Goal: Task Accomplishment & Management: Manage account settings

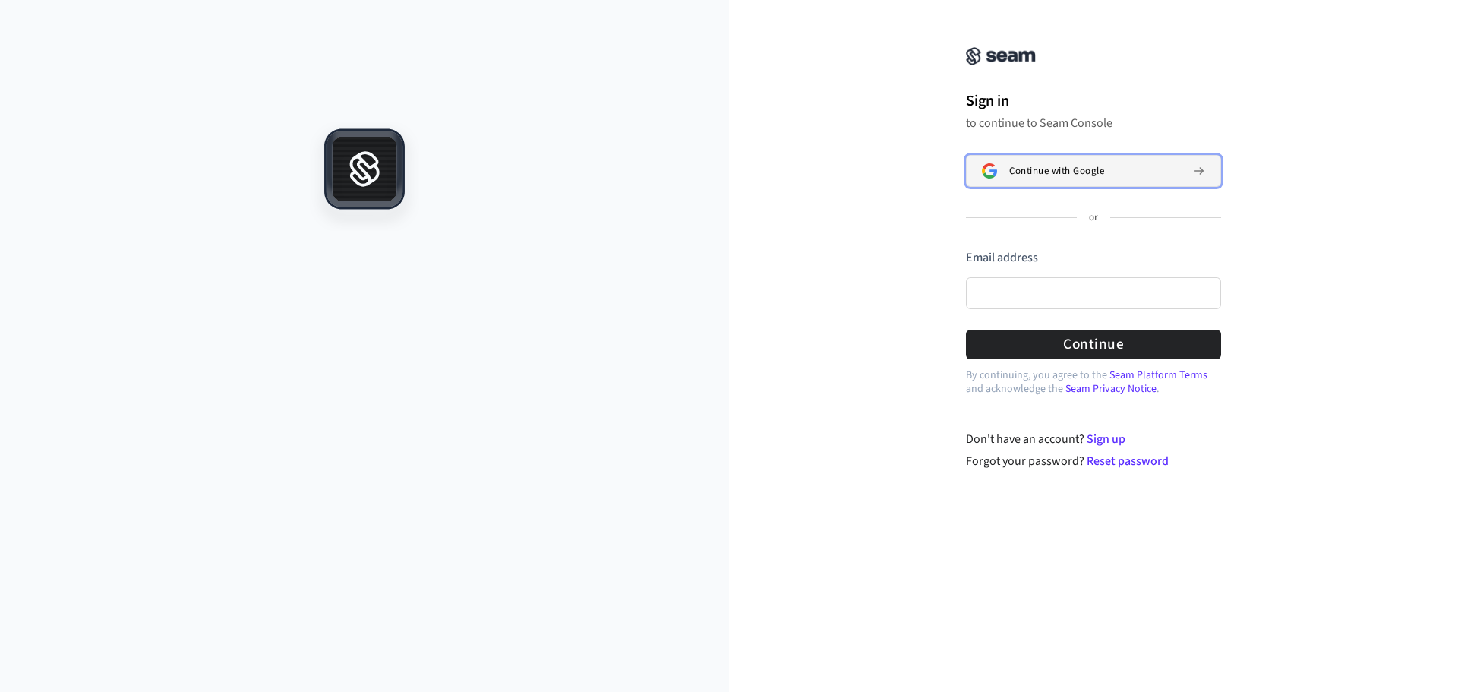
click at [1049, 167] on span "Continue with Google" at bounding box center [1056, 171] width 95 height 12
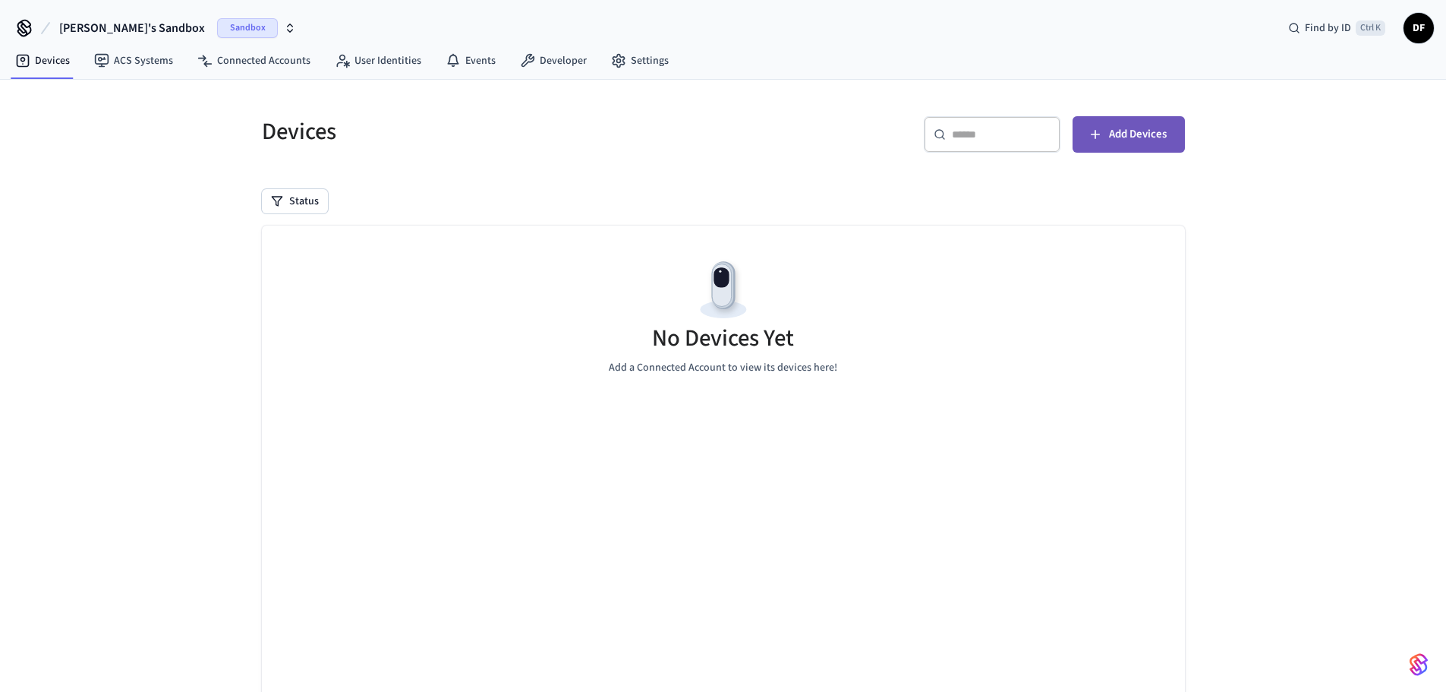
click at [1146, 135] on span "Add Devices" at bounding box center [1138, 135] width 58 height 20
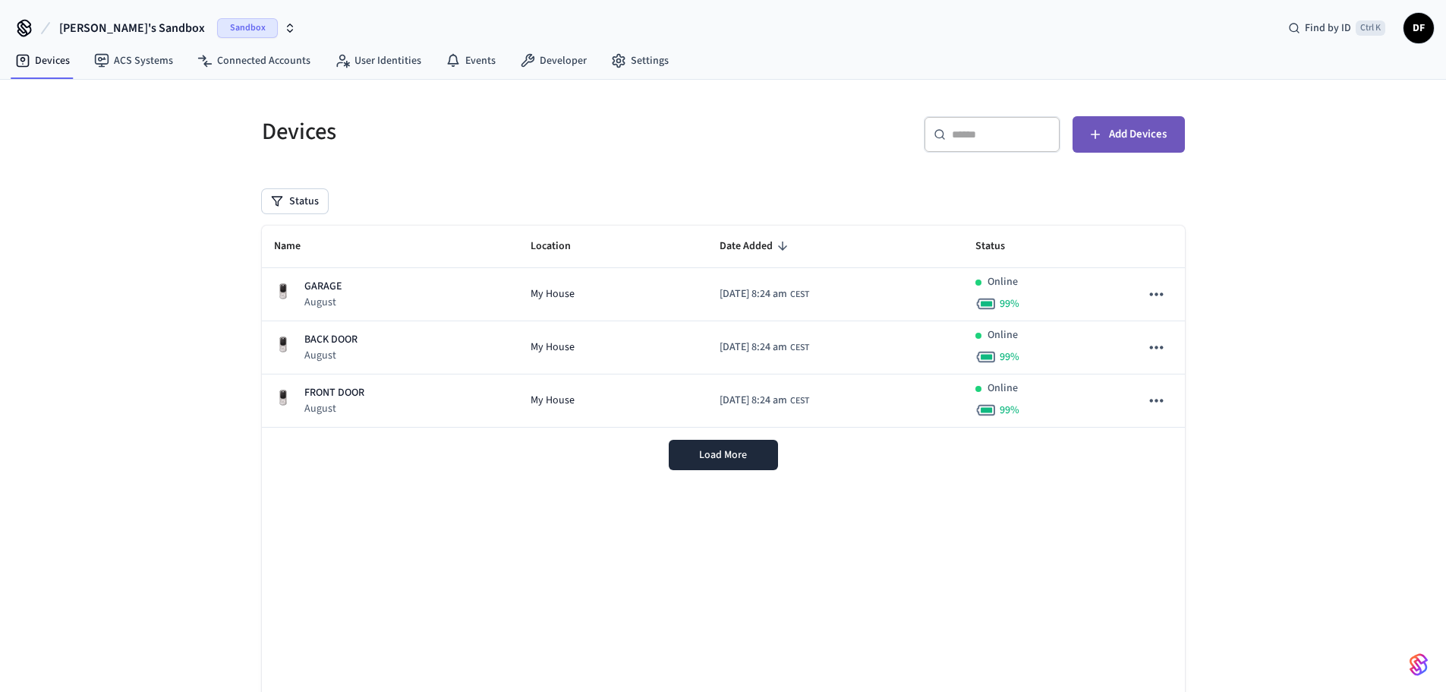
click at [1128, 117] on button "Add Devices" at bounding box center [1129, 134] width 112 height 36
click at [128, 63] on link "ACS Systems" at bounding box center [133, 60] width 103 height 27
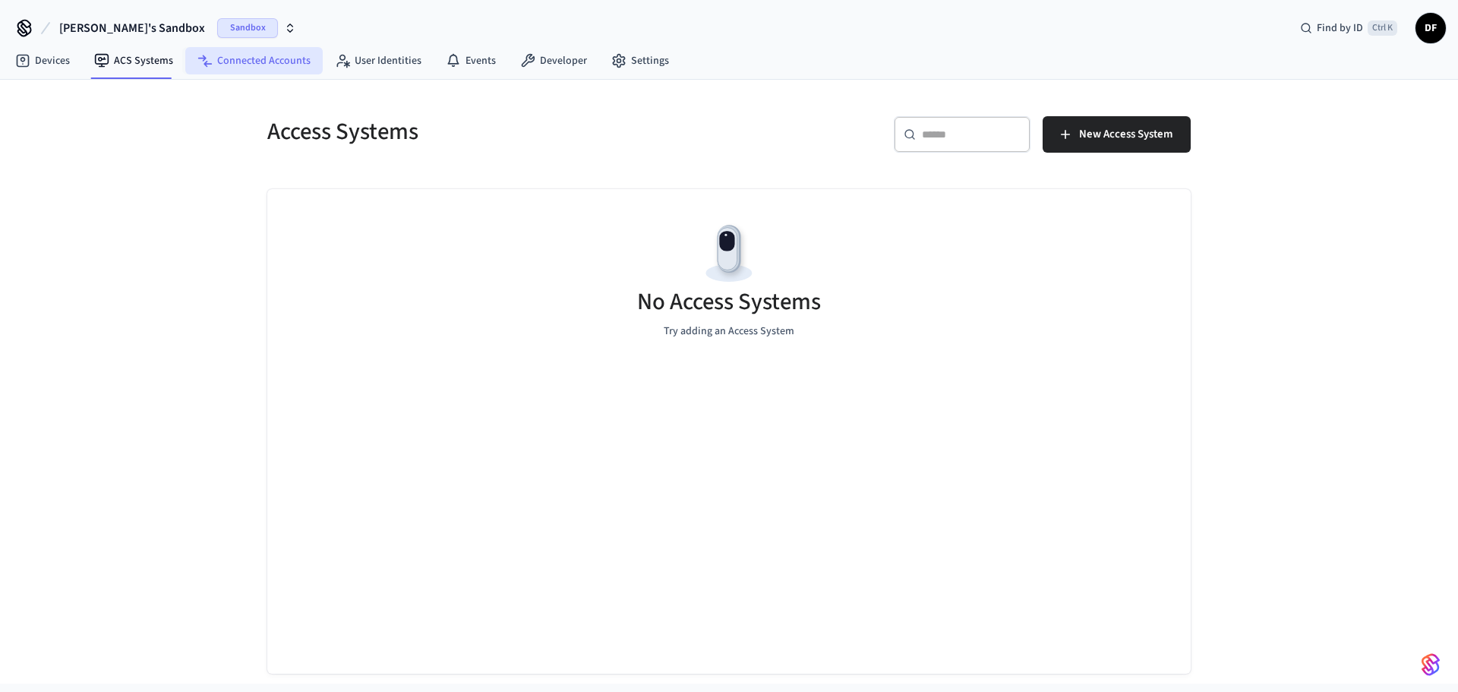
click at [232, 62] on link "Connected Accounts" at bounding box center [253, 60] width 137 height 27
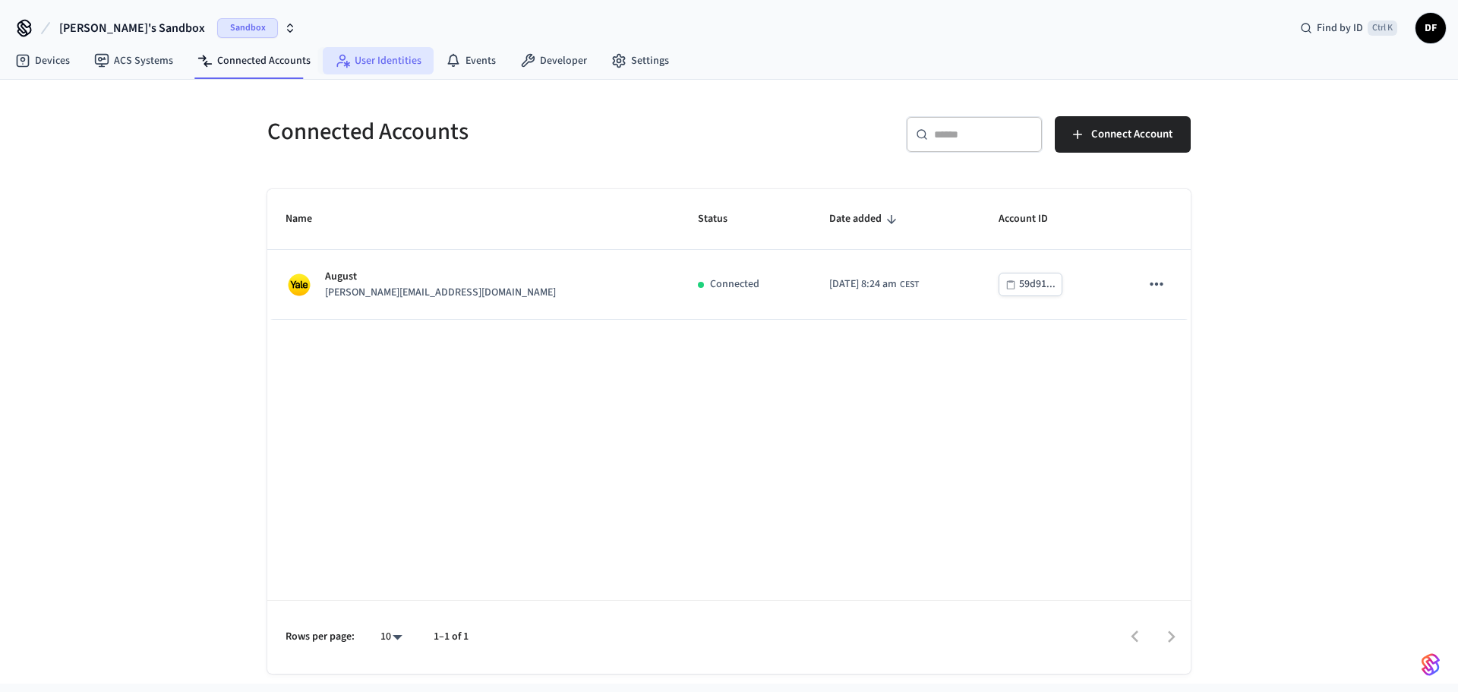
click at [364, 62] on link "User Identities" at bounding box center [378, 60] width 111 height 27
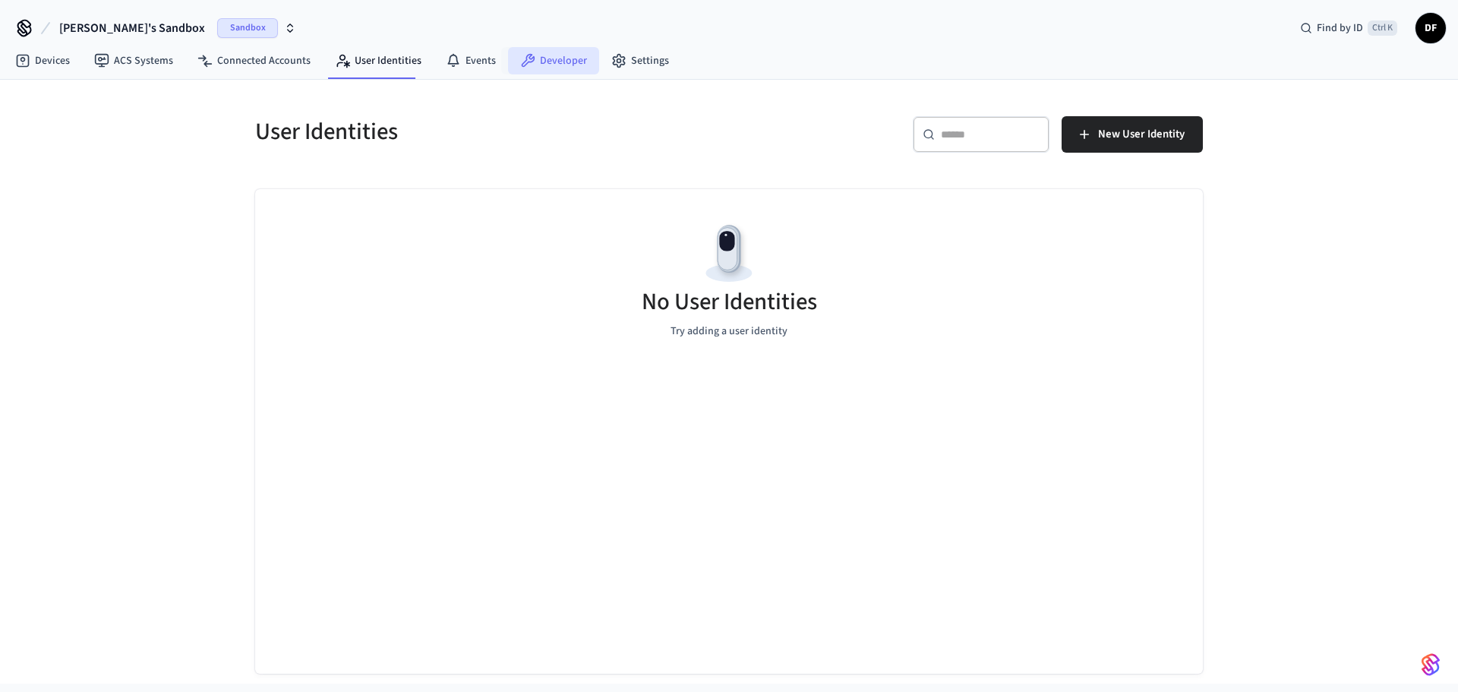
click at [522, 56] on icon at bounding box center [527, 60] width 15 height 15
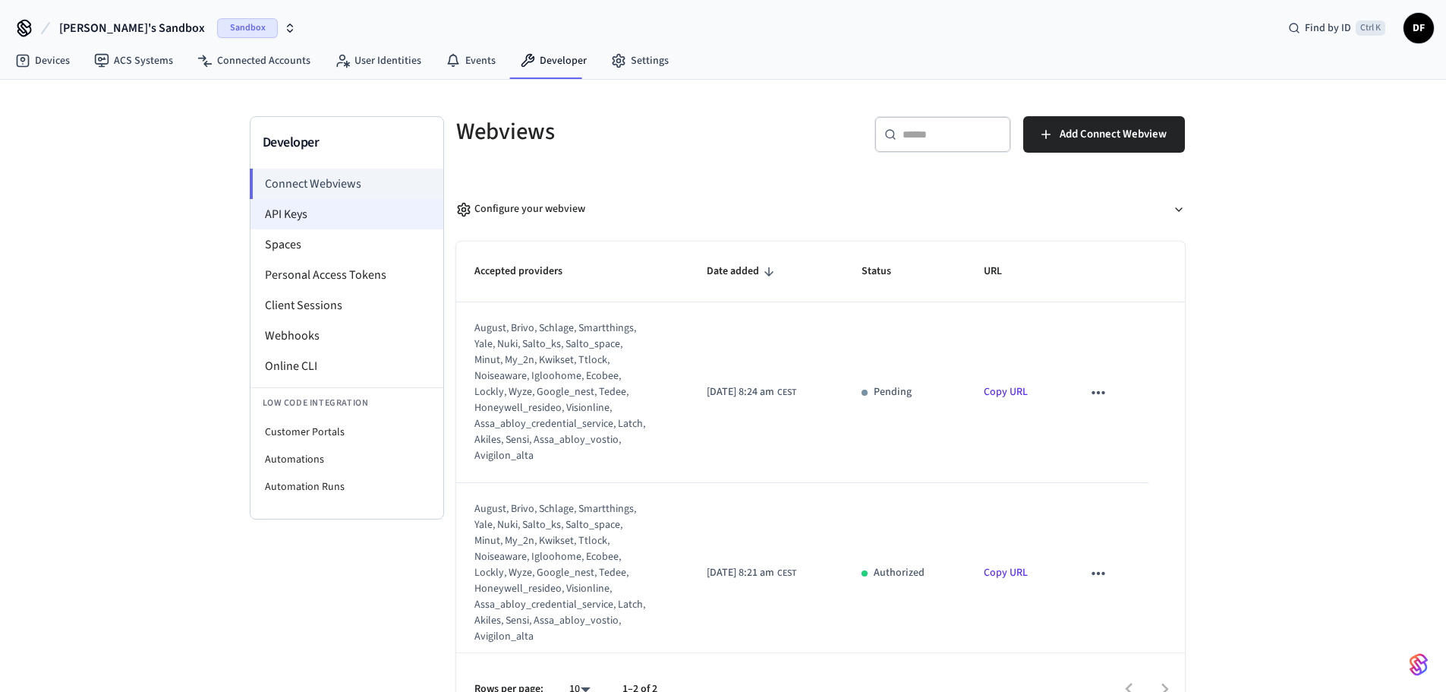
click at [396, 215] on li "API Keys" at bounding box center [347, 214] width 193 height 30
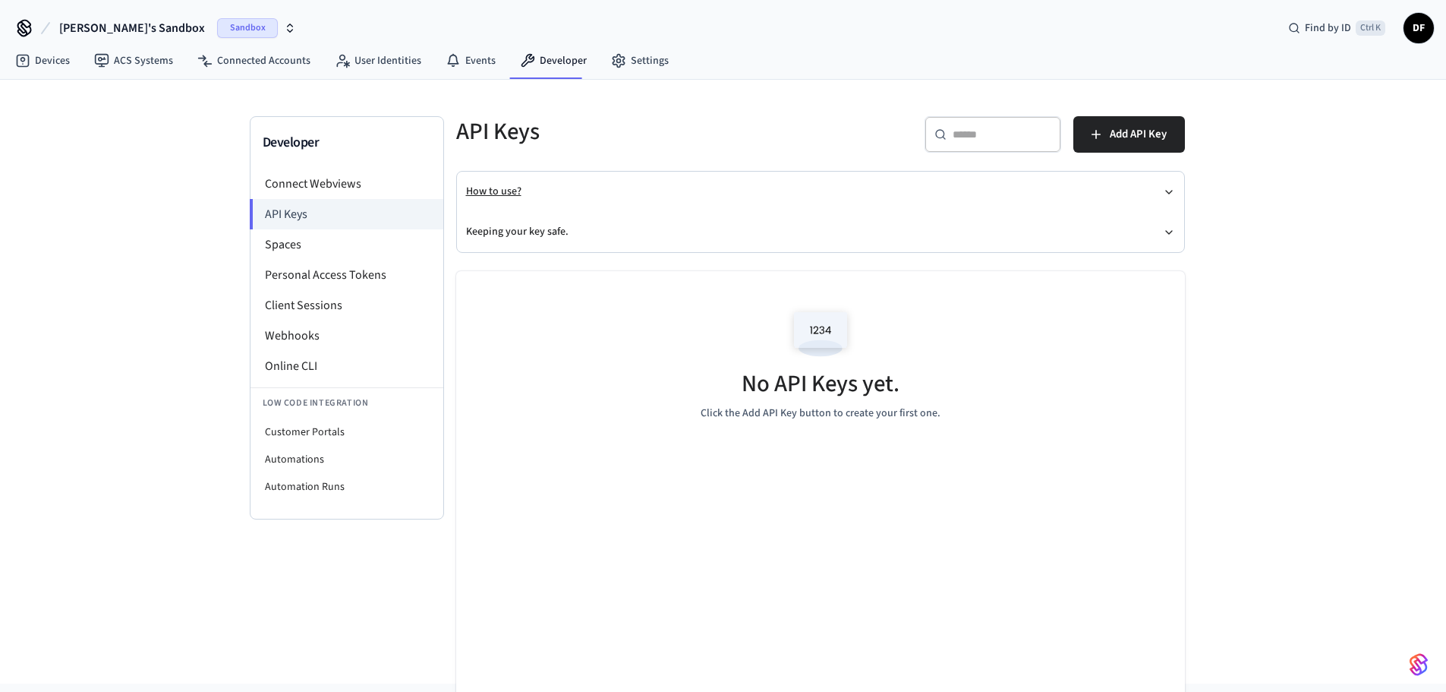
click at [1171, 193] on icon "button" at bounding box center [1169, 192] width 12 height 12
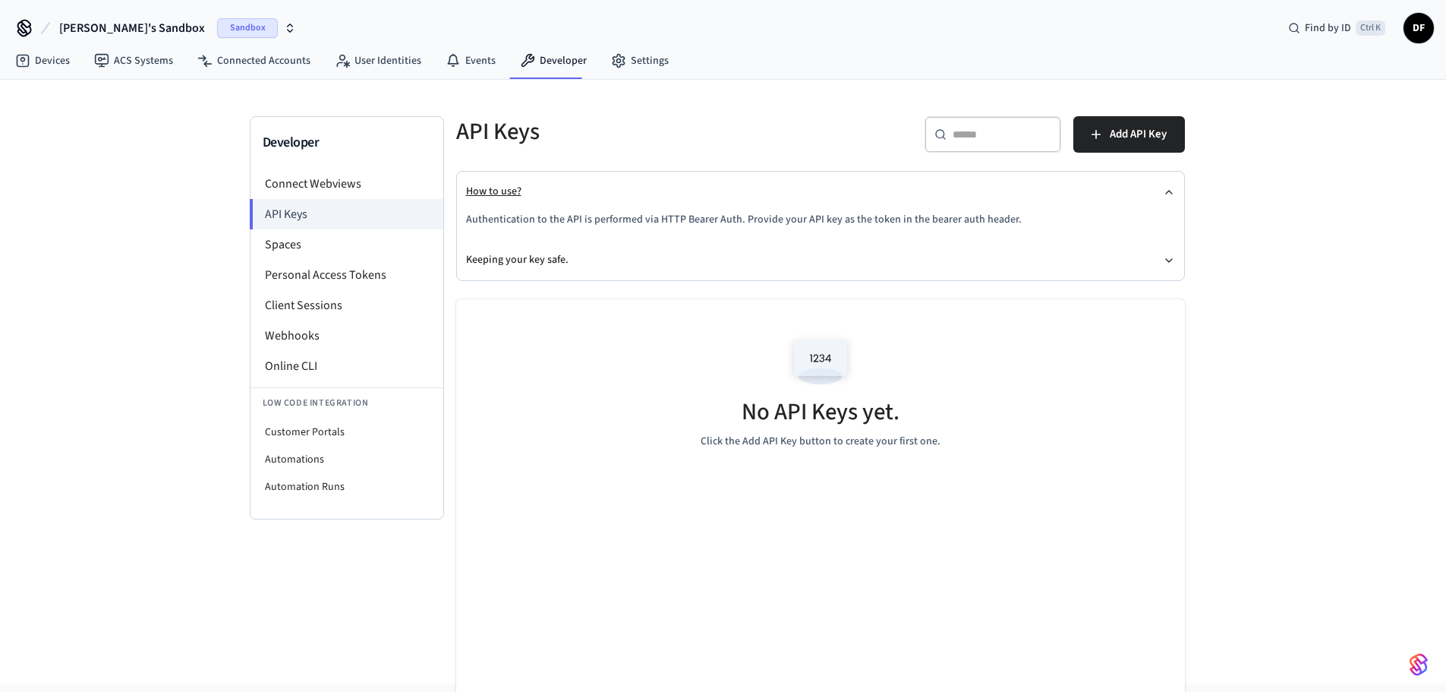
click at [1171, 193] on icon "button" at bounding box center [1169, 192] width 12 height 12
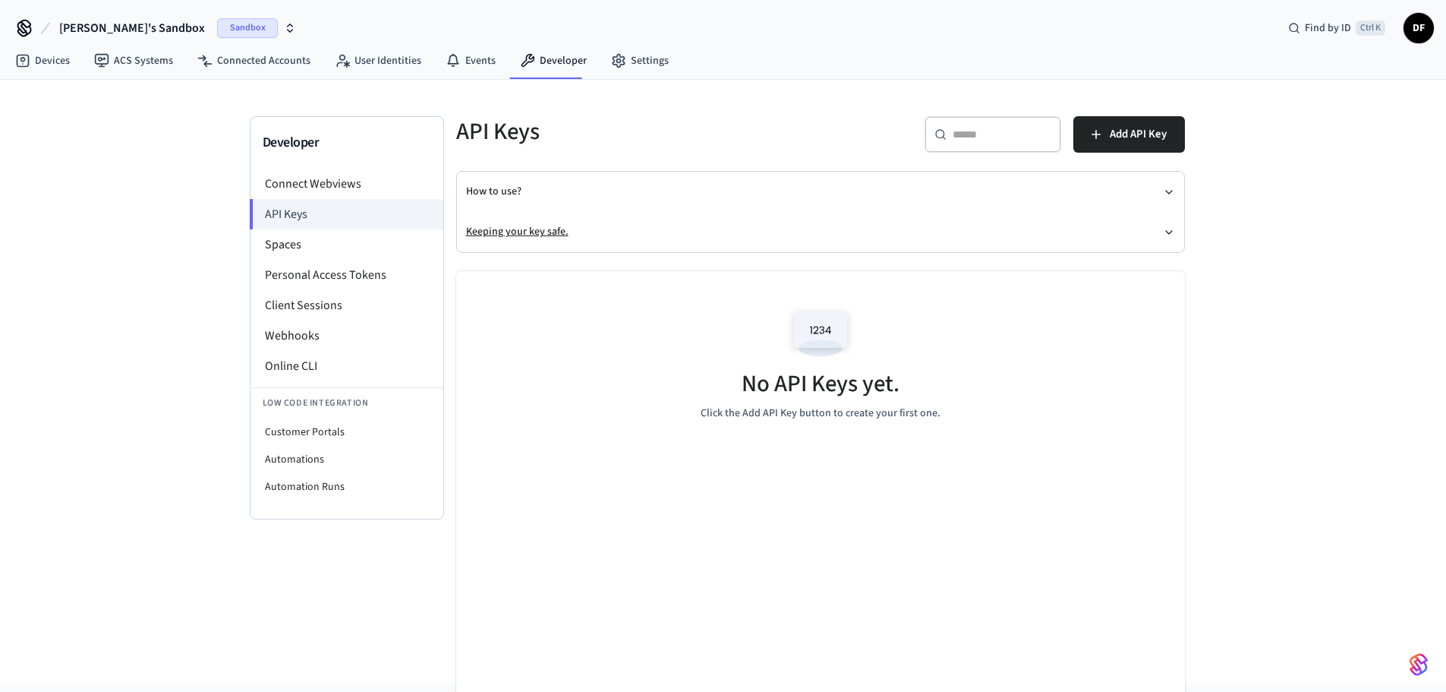
click at [1168, 228] on icon "button" at bounding box center [1169, 232] width 12 height 12
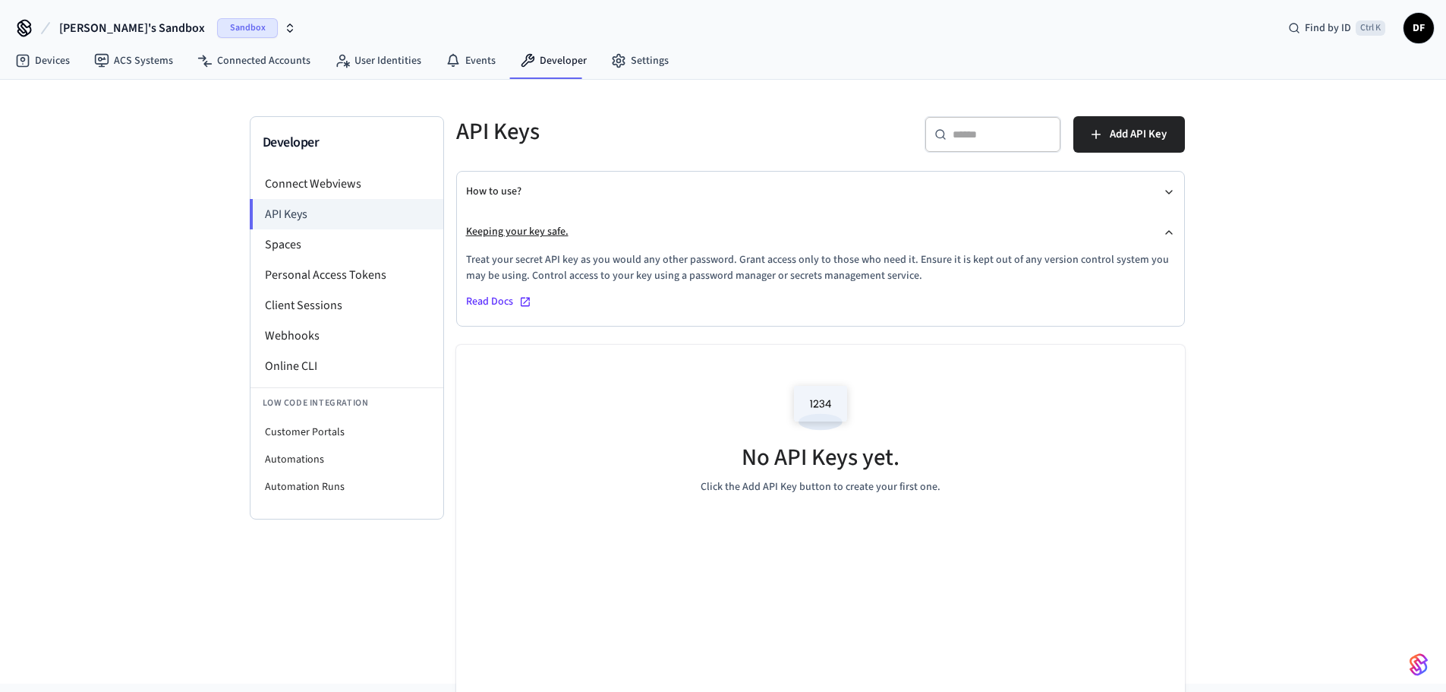
click at [1168, 228] on icon "button" at bounding box center [1169, 232] width 12 height 12
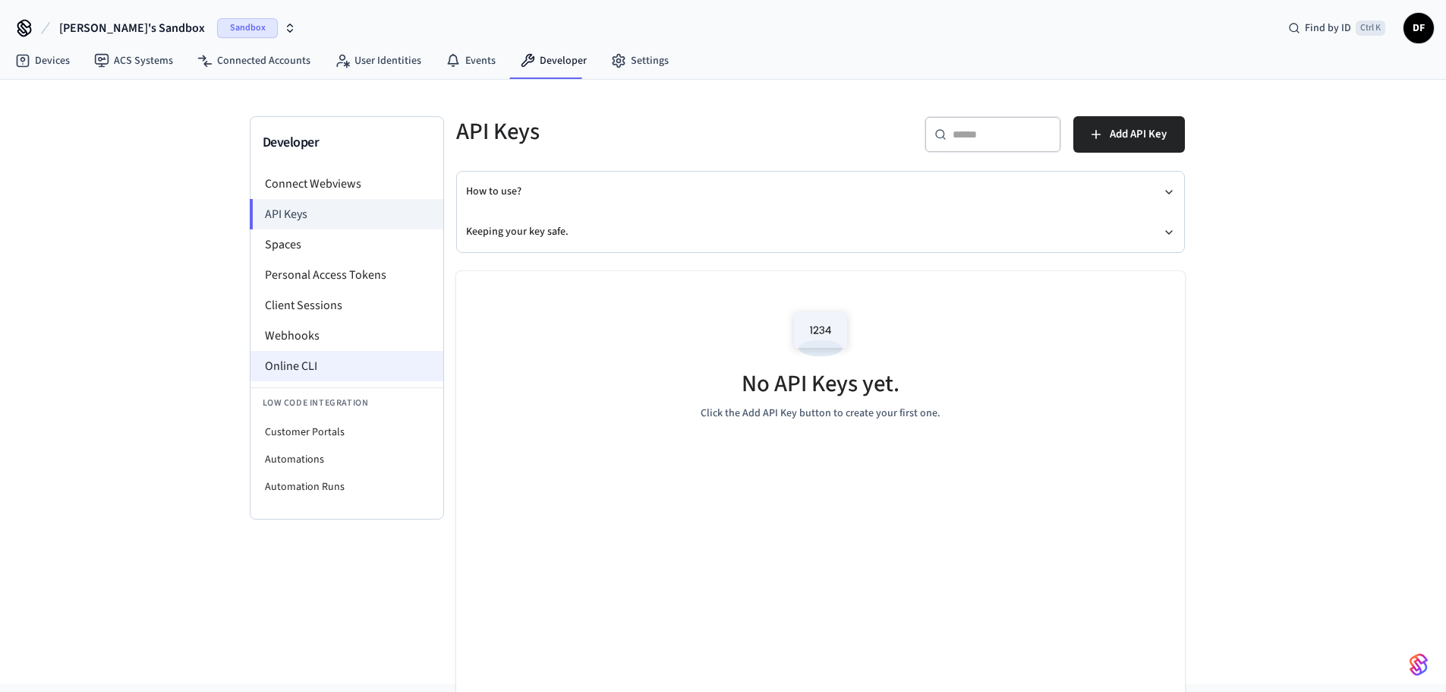
click at [317, 364] on li "Online CLI" at bounding box center [347, 366] width 193 height 30
click at [345, 184] on li "Connect Webviews" at bounding box center [347, 184] width 193 height 30
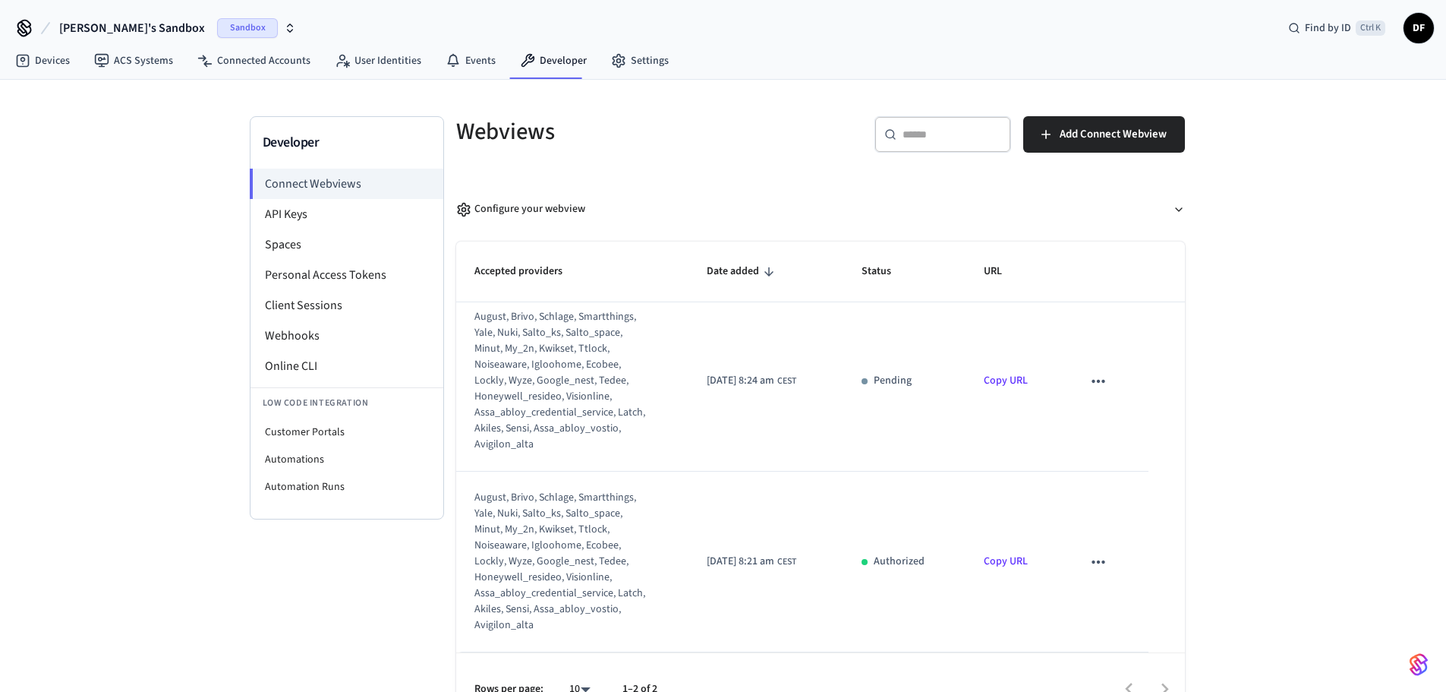
scroll to position [34, 0]
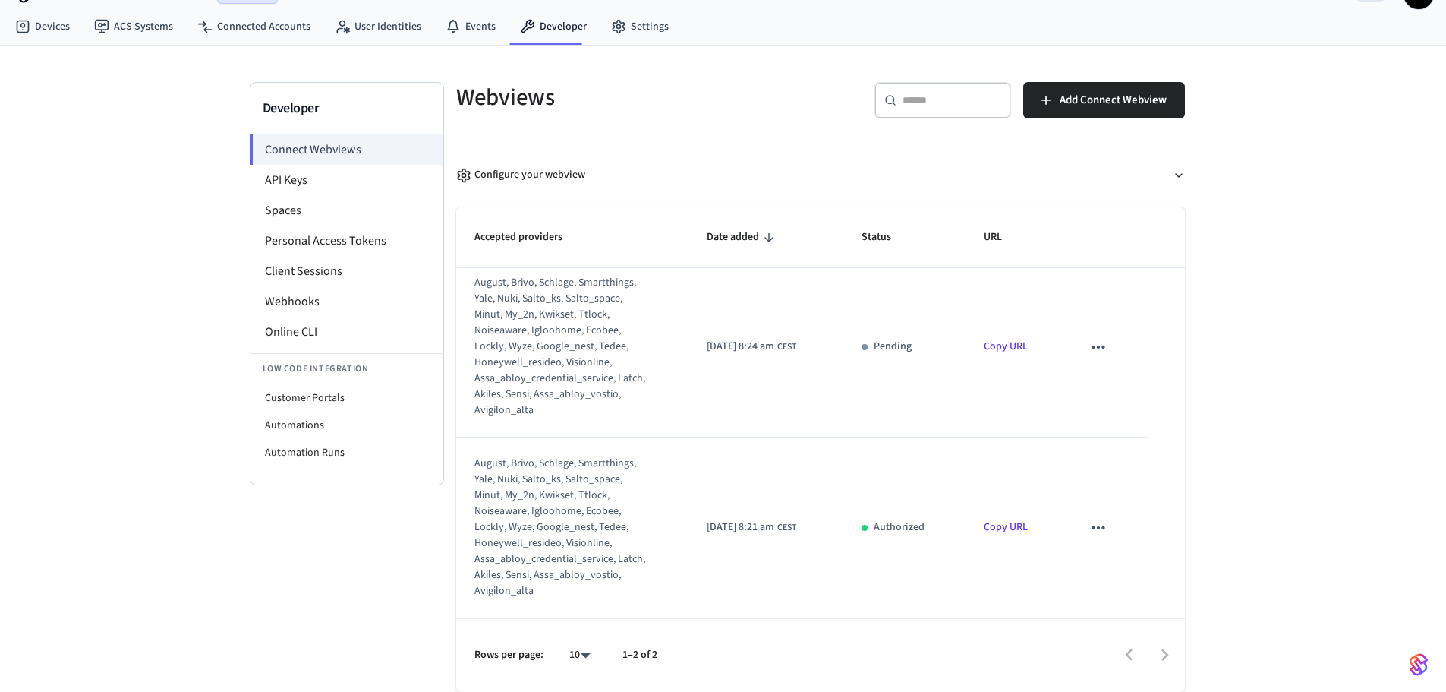
click at [1098, 526] on icon "sticky table" at bounding box center [1099, 528] width 20 height 20
click at [1009, 527] on div at bounding box center [729, 346] width 1458 height 692
click at [1009, 527] on link "Copy URL" at bounding box center [1006, 526] width 44 height 15
click at [315, 419] on li "Automations" at bounding box center [347, 424] width 193 height 27
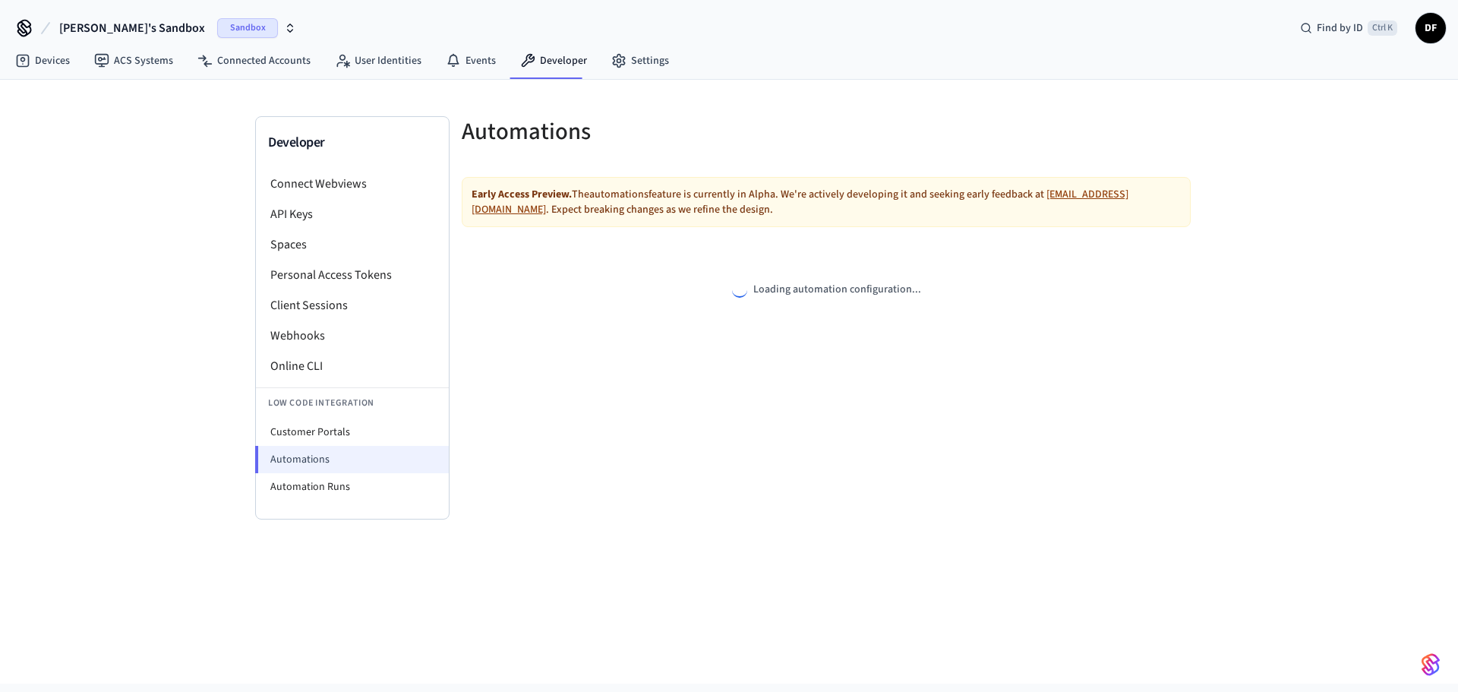
select select "**********"
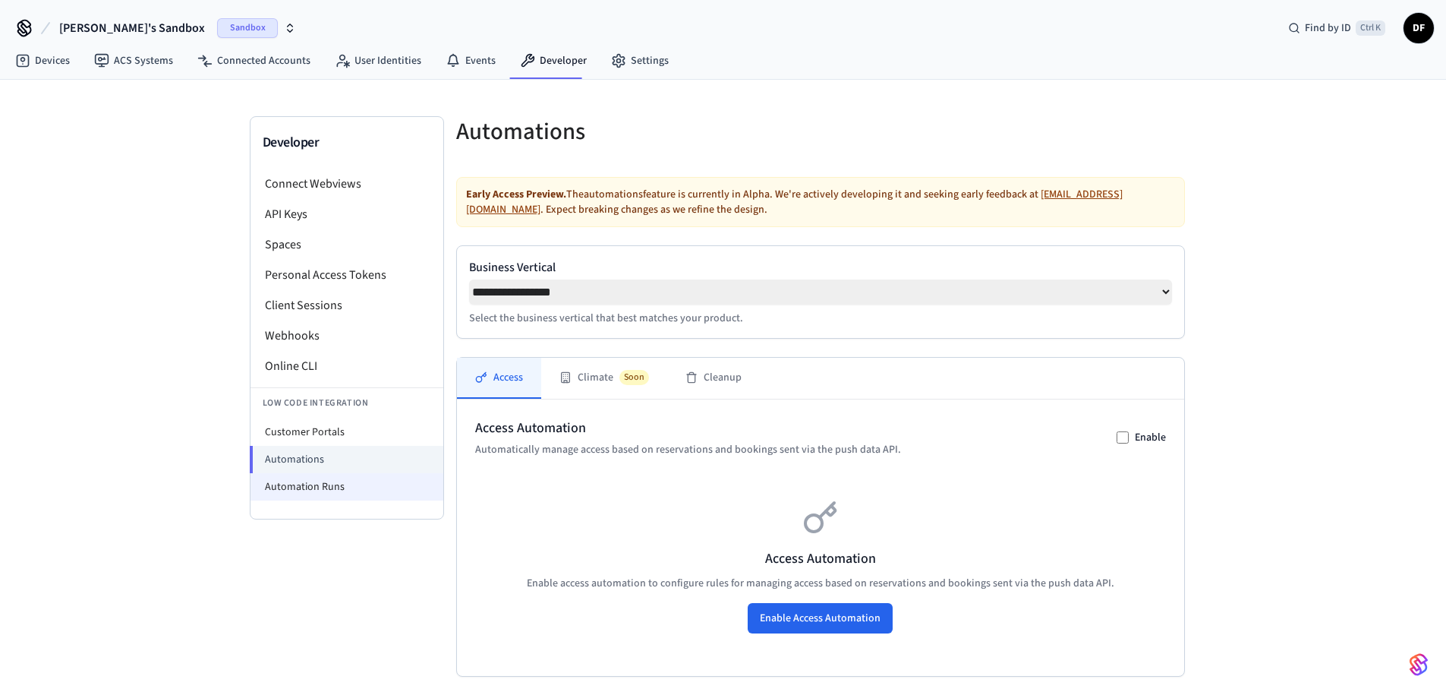
click at [307, 487] on li "Automation Runs" at bounding box center [347, 486] width 193 height 27
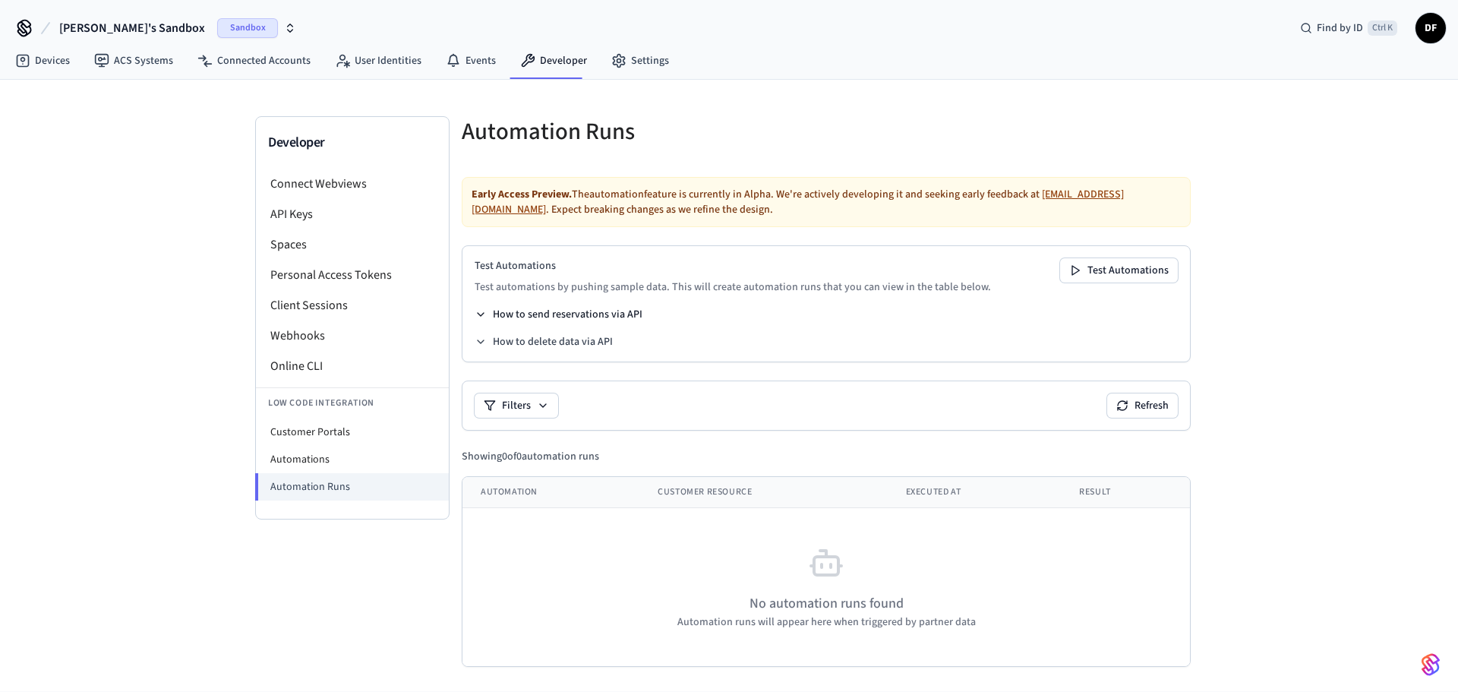
click at [555, 314] on button "How to send reservations via API" at bounding box center [558, 314] width 168 height 15
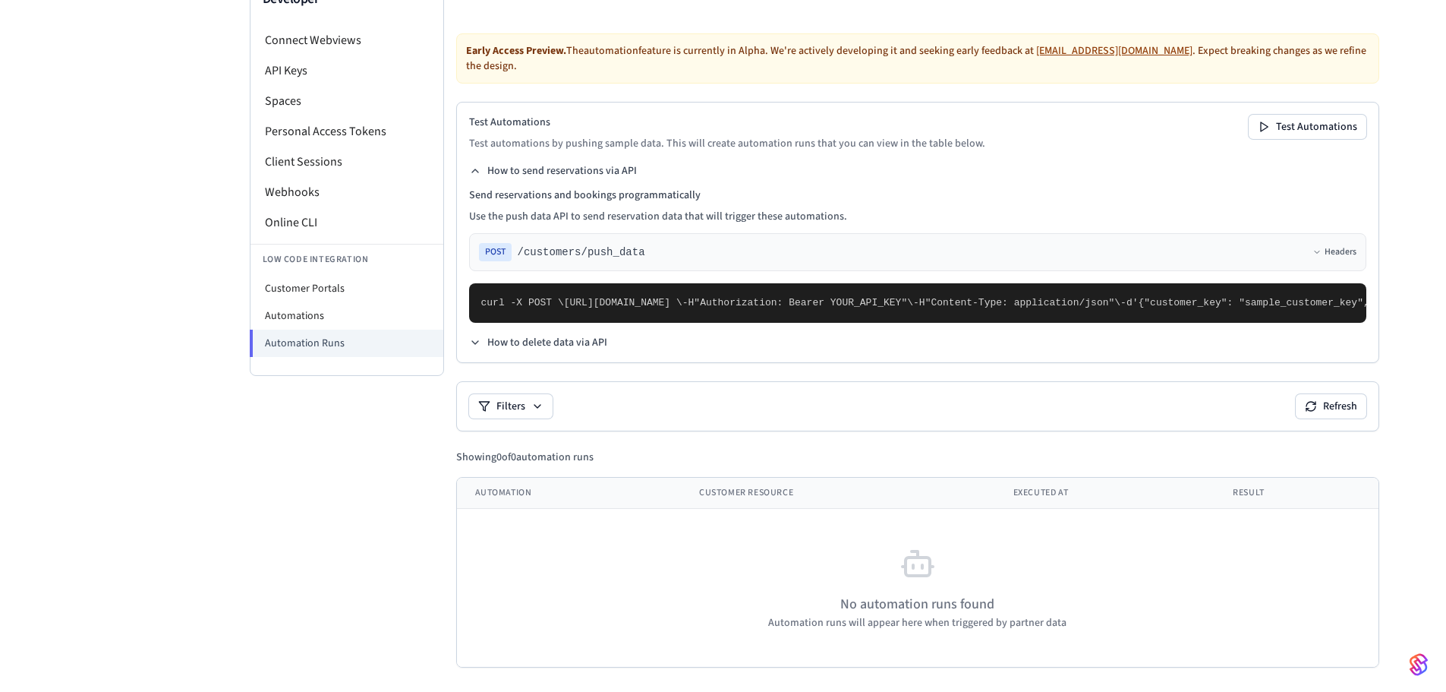
scroll to position [76, 0]
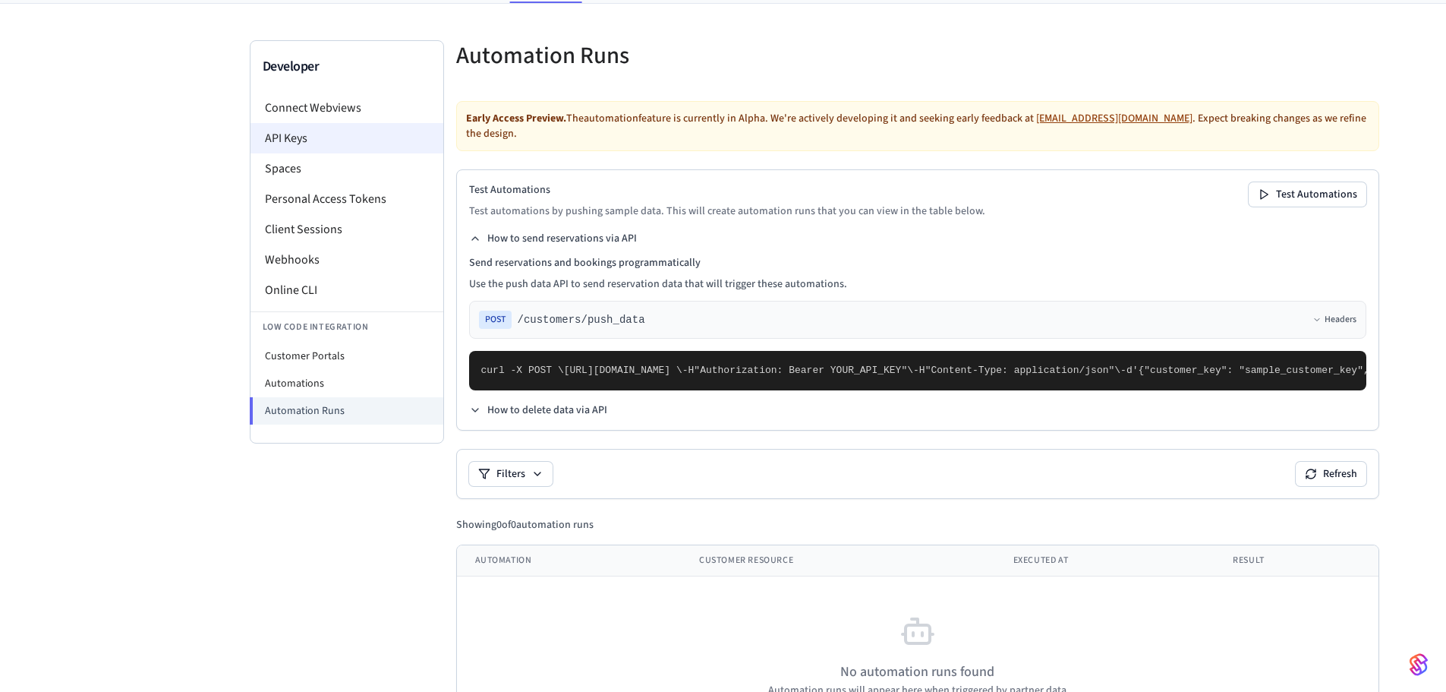
click at [316, 123] on li "API Keys" at bounding box center [347, 138] width 193 height 30
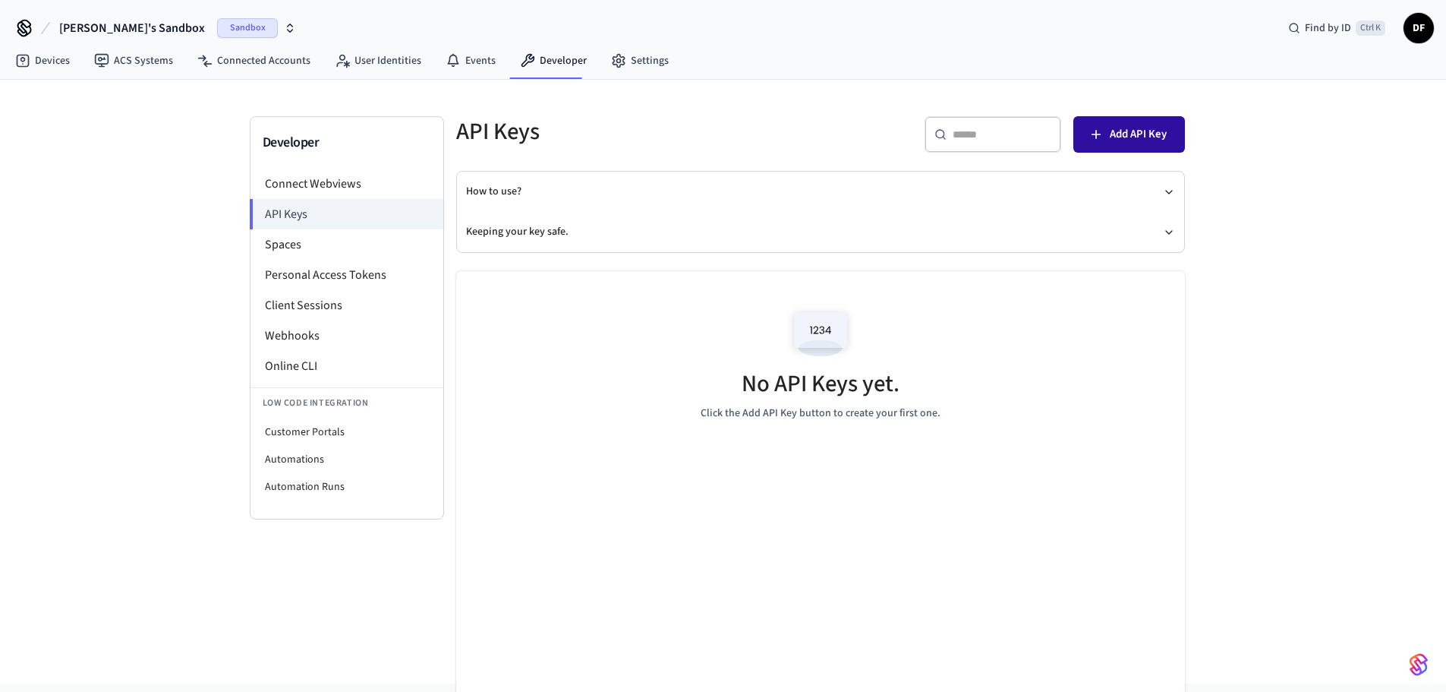
click at [1138, 137] on span "Add API Key" at bounding box center [1138, 135] width 57 height 20
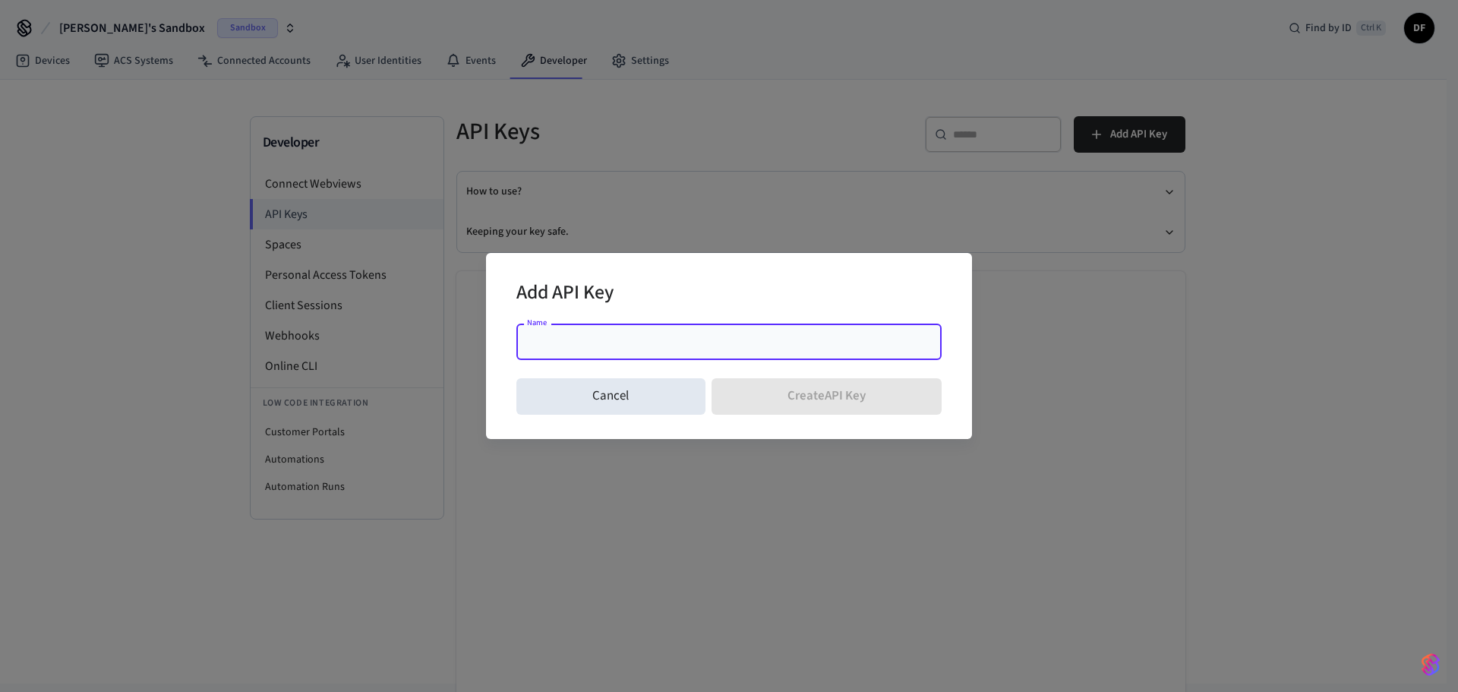
click at [692, 347] on input "Name" at bounding box center [728, 341] width 407 height 15
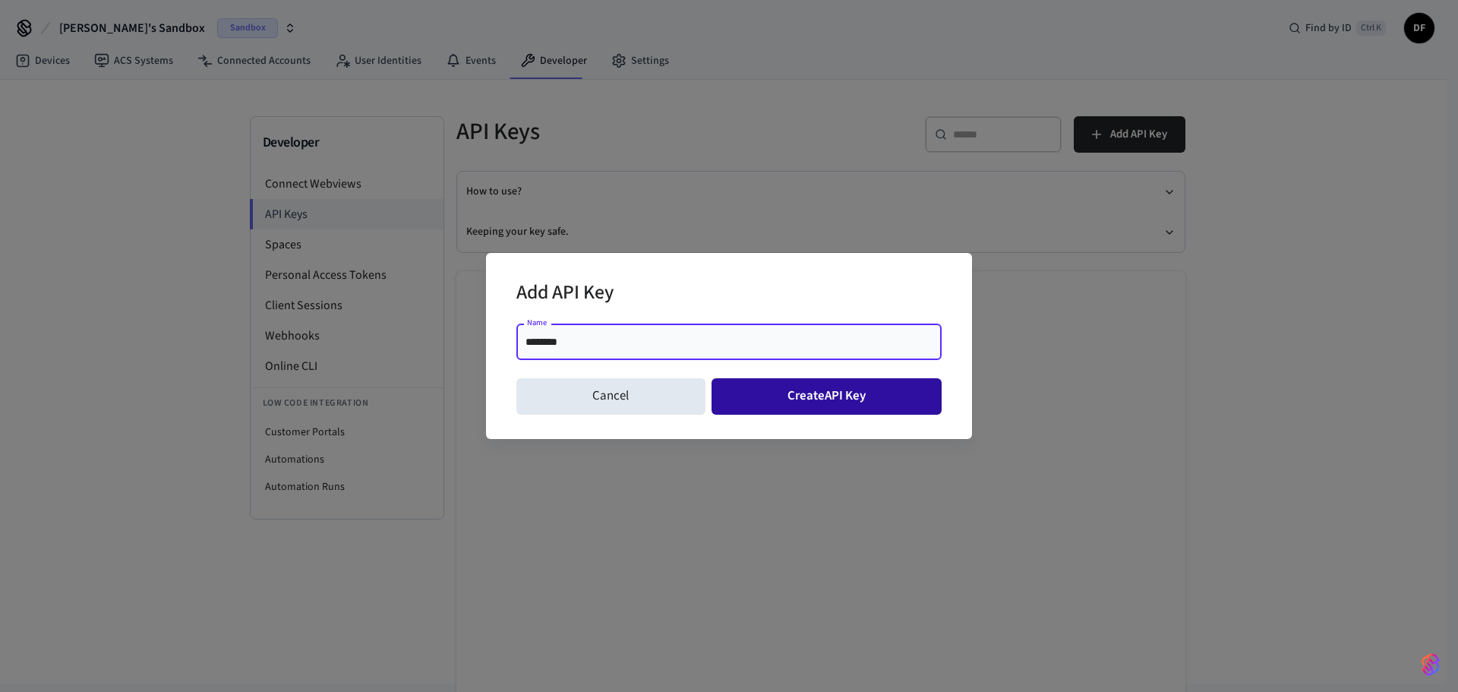
type input "********"
click at [821, 396] on button "Create API Key" at bounding box center [826, 396] width 231 height 36
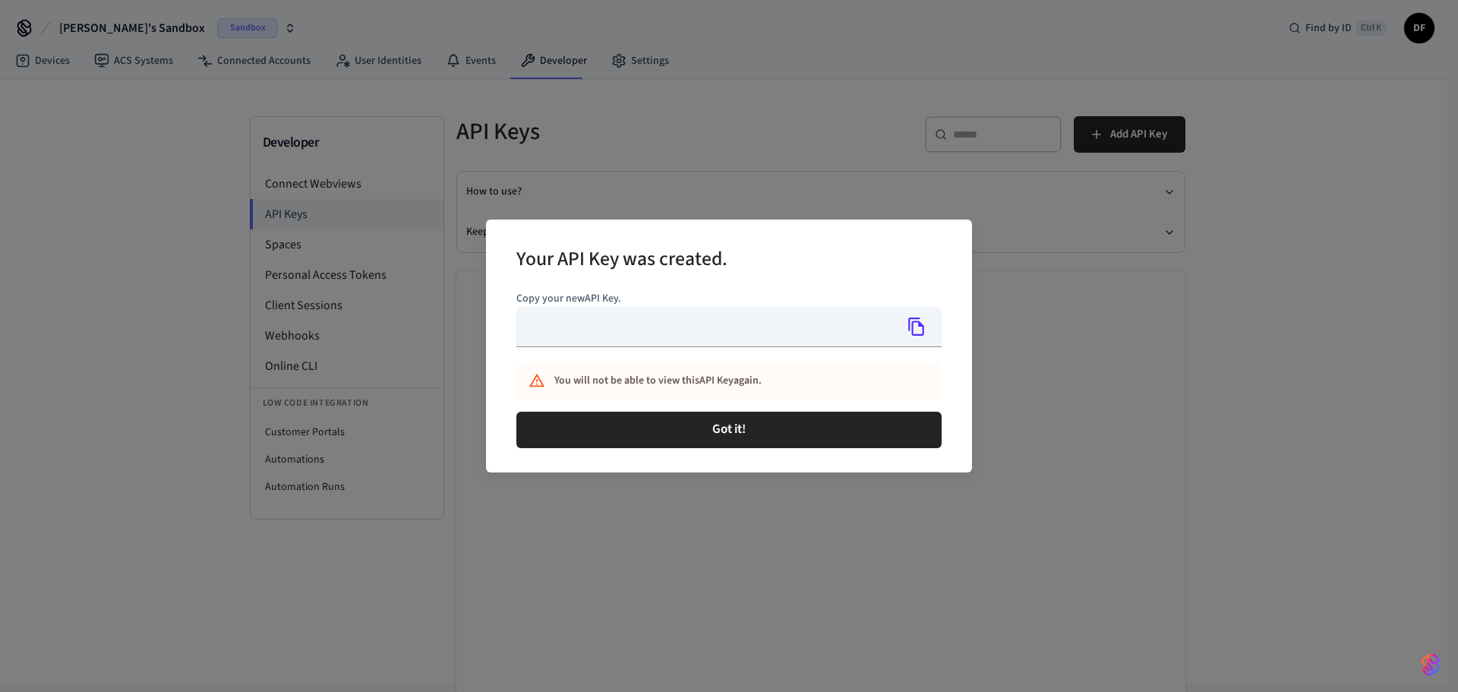
type input "**********"
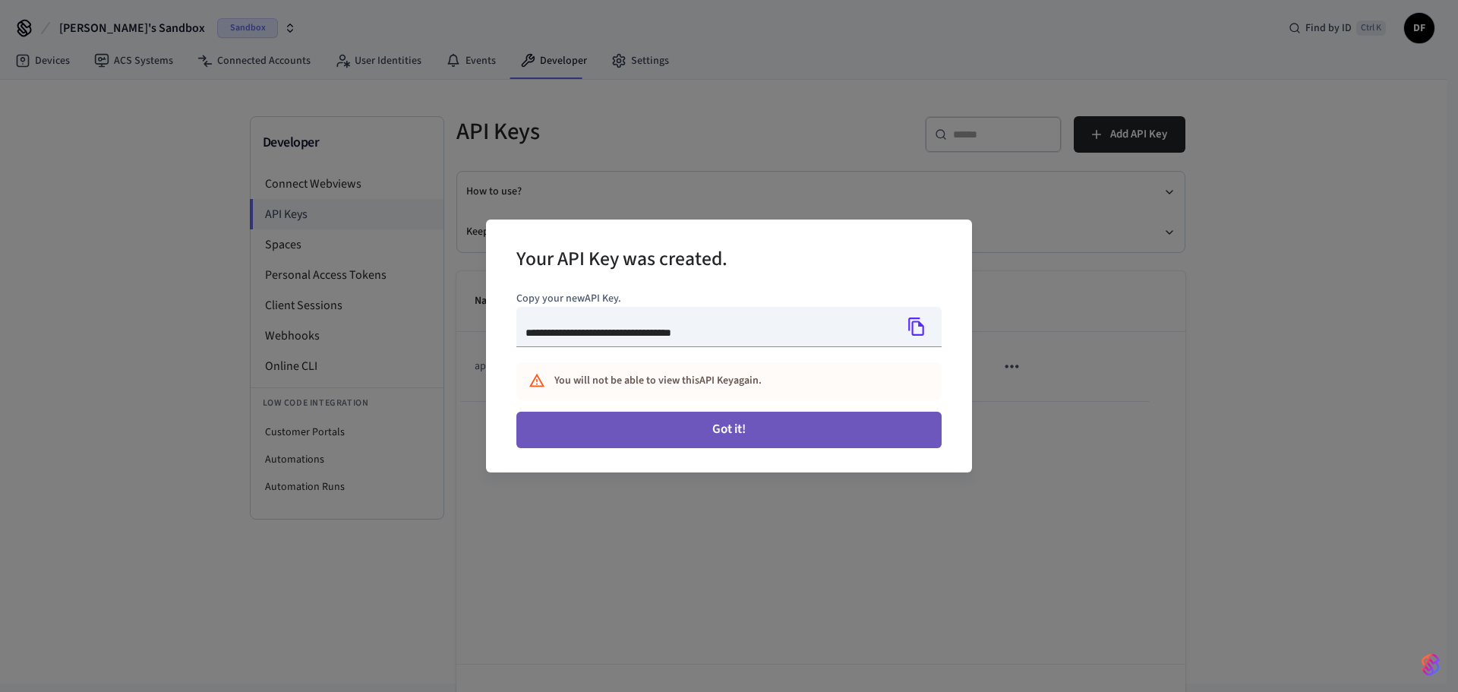
click at [768, 427] on button "Got it!" at bounding box center [728, 429] width 425 height 36
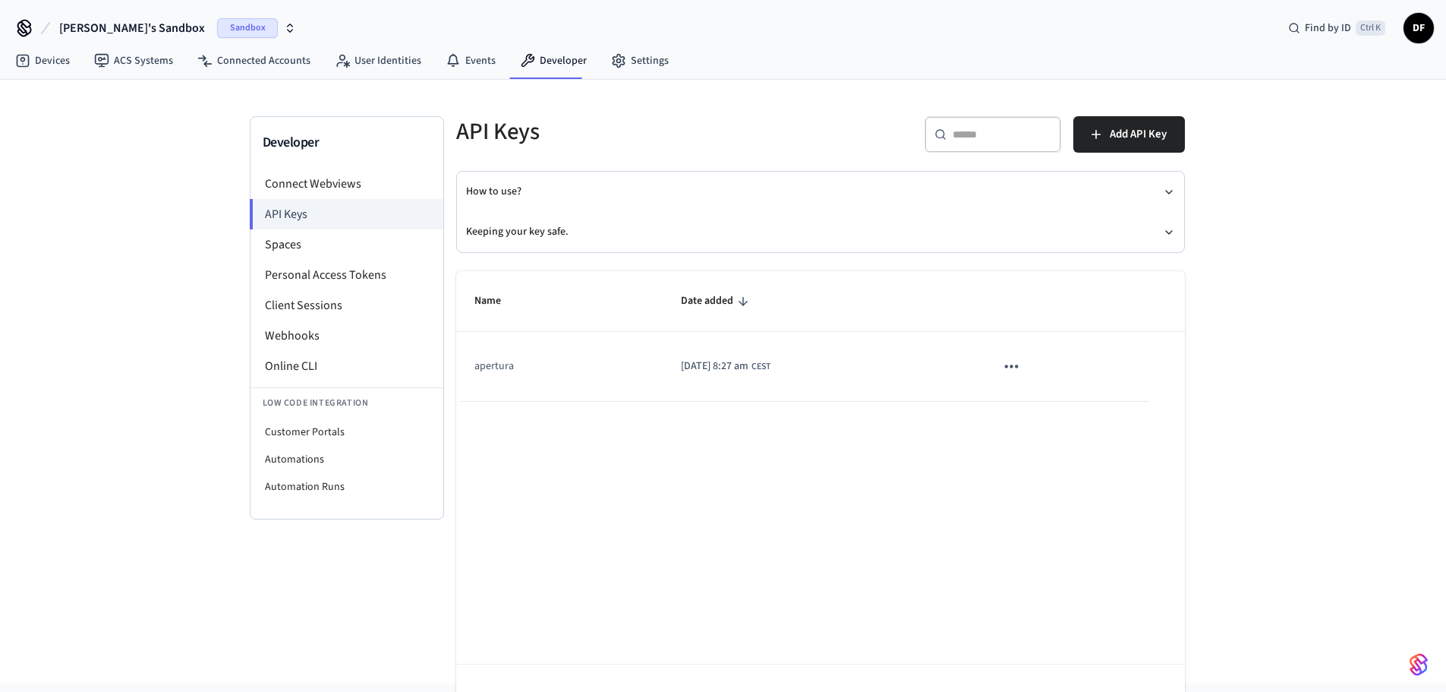
click at [1018, 365] on icon "sticky table" at bounding box center [1011, 365] width 13 height 3
click at [1063, 418] on ul "Edit Delete" at bounding box center [1062, 443] width 72 height 97
click at [678, 367] on div at bounding box center [729, 346] width 1458 height 692
click at [490, 367] on td "apertura" at bounding box center [559, 366] width 206 height 69
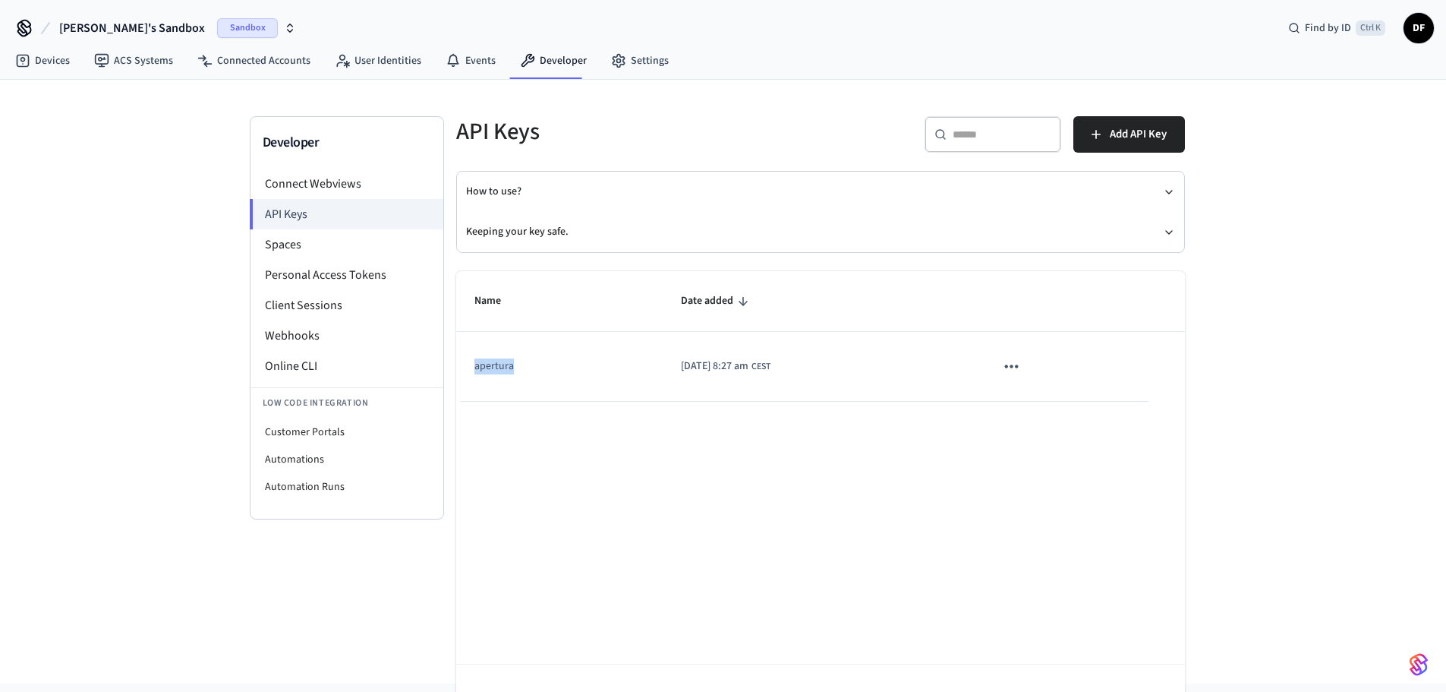
click at [490, 367] on td "apertura" at bounding box center [559, 366] width 206 height 69
click at [301, 249] on li "Spaces" at bounding box center [347, 244] width 193 height 30
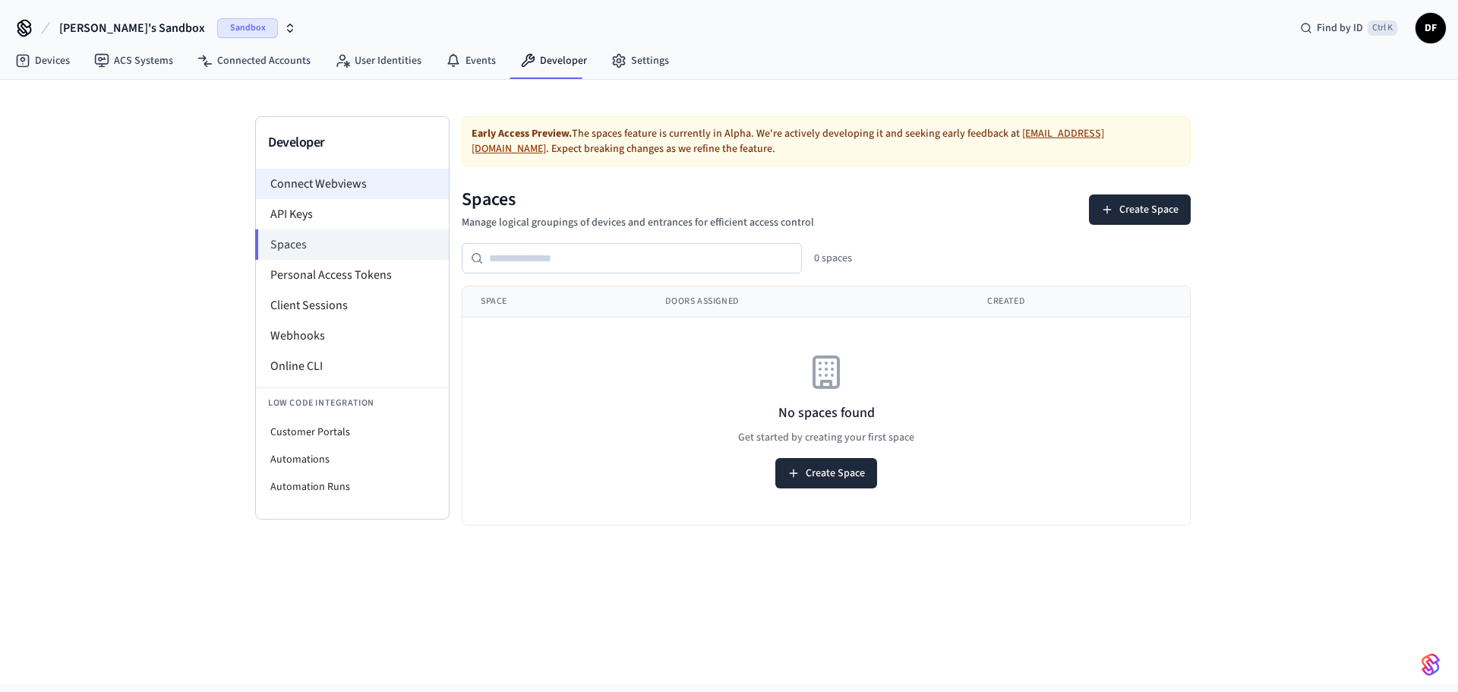
click at [286, 184] on li "Connect Webviews" at bounding box center [352, 184] width 193 height 30
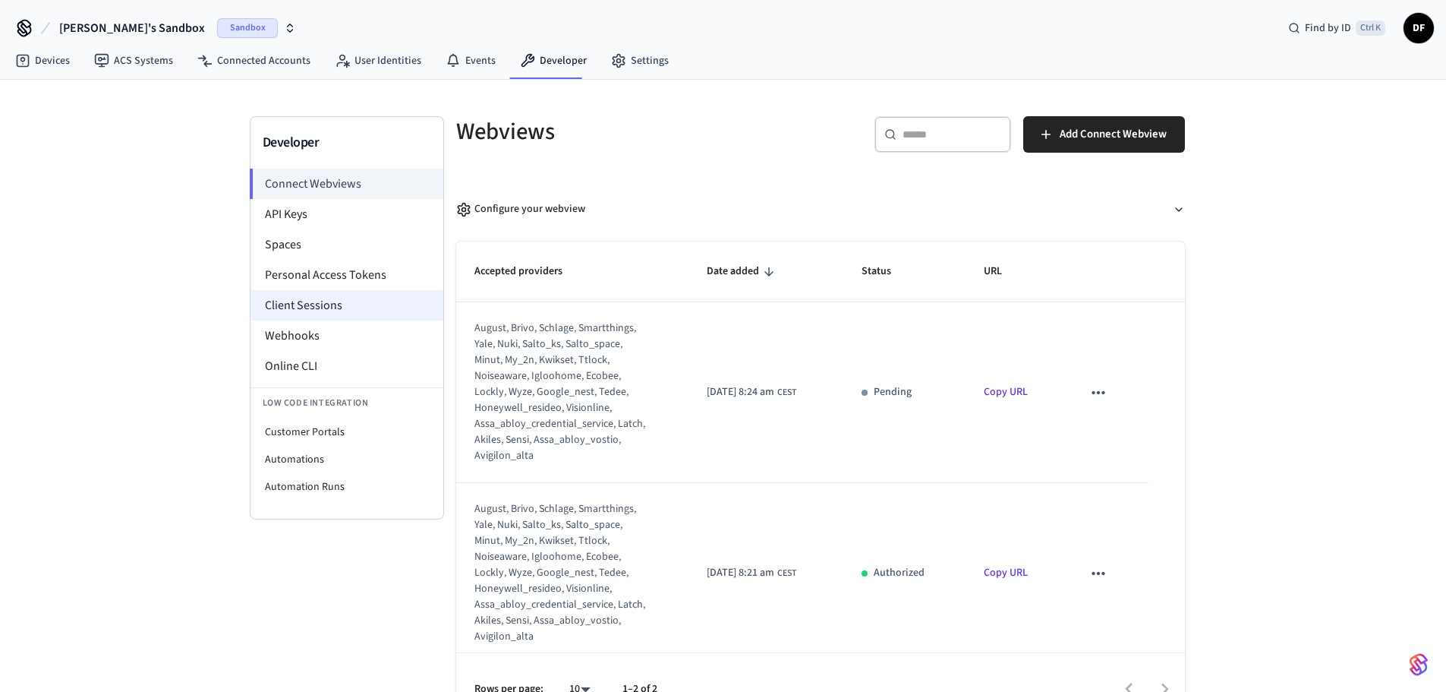
click at [314, 306] on li "Client Sessions" at bounding box center [347, 305] width 193 height 30
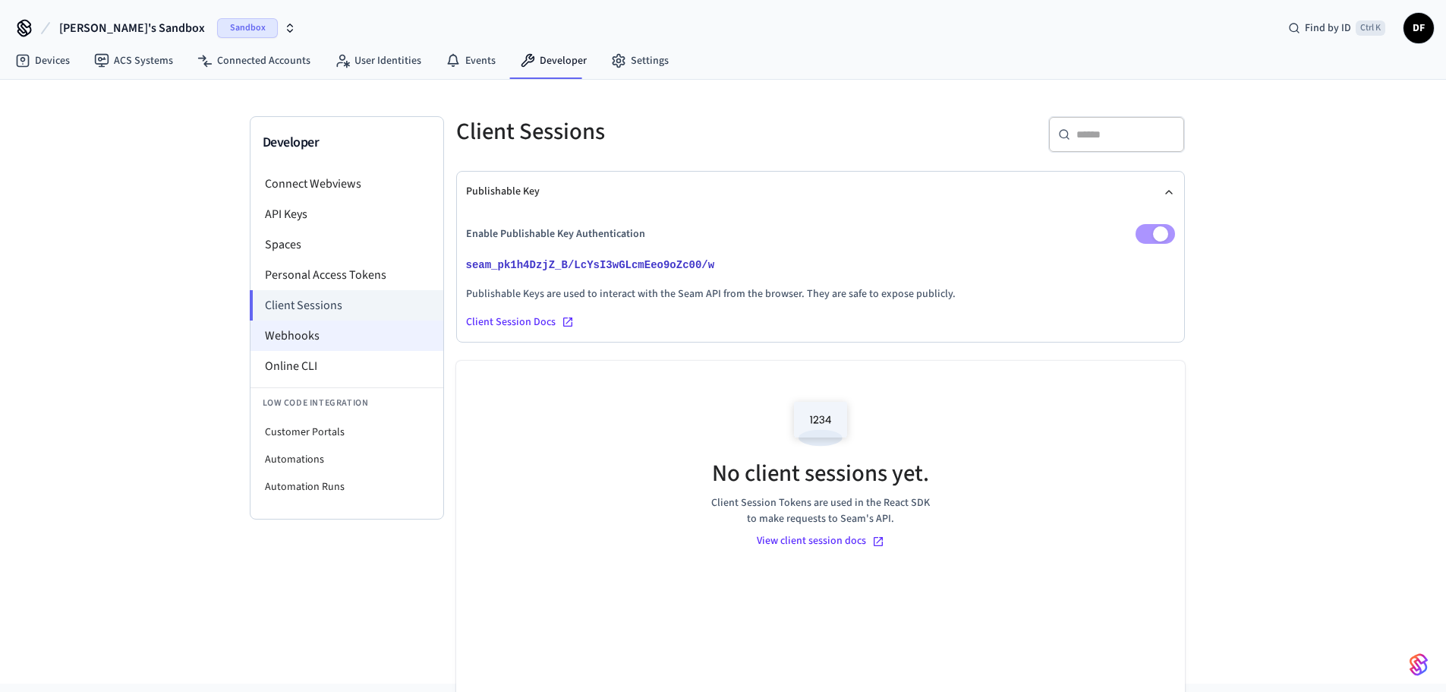
click at [310, 335] on li "Webhooks" at bounding box center [347, 335] width 193 height 30
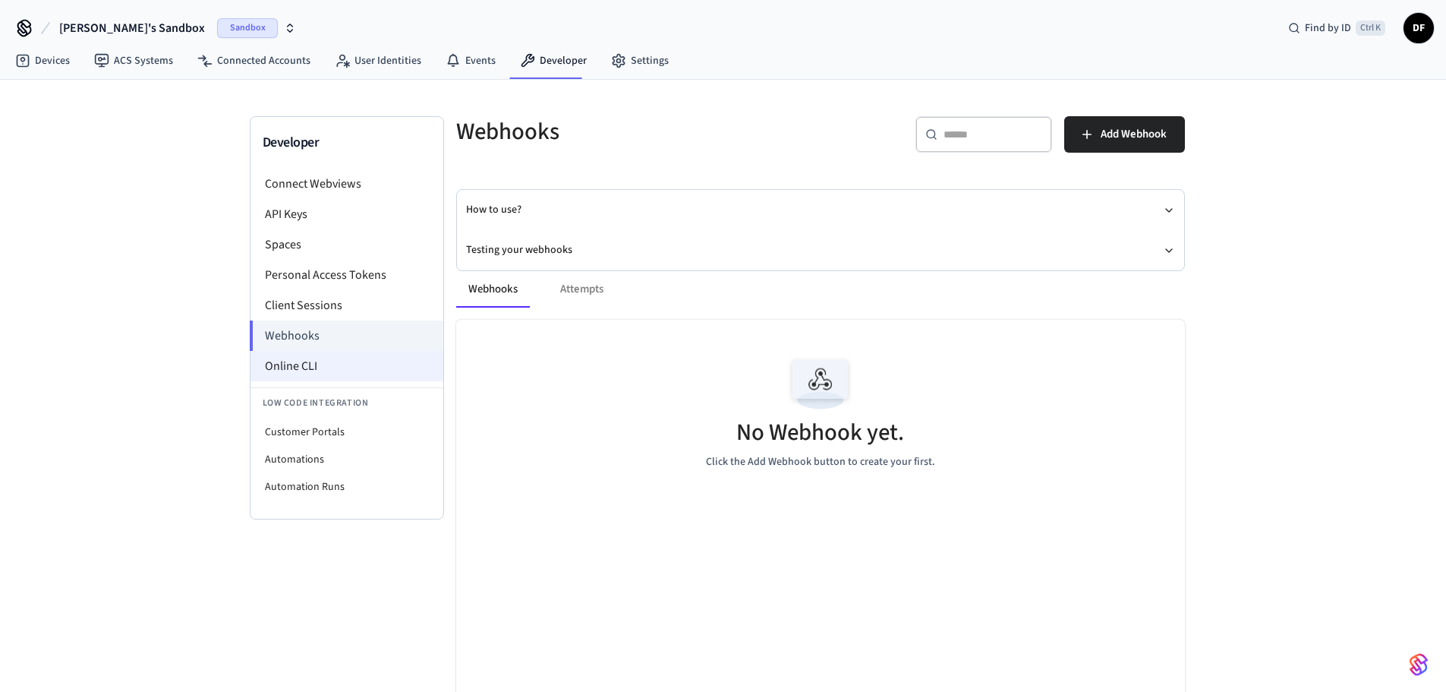
click at [297, 367] on li "Online CLI" at bounding box center [347, 366] width 193 height 30
click at [310, 182] on li "Connect Webviews" at bounding box center [347, 184] width 193 height 30
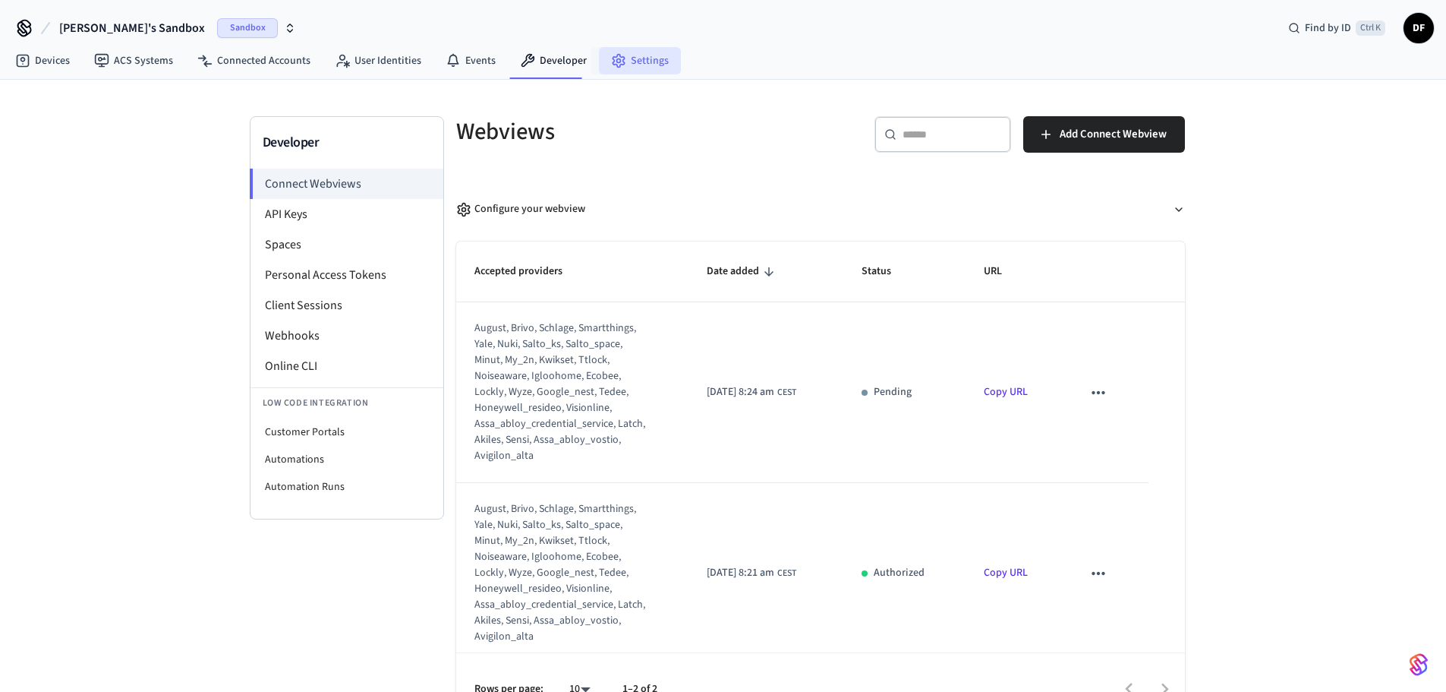
click at [655, 56] on link "Settings" at bounding box center [640, 60] width 82 height 27
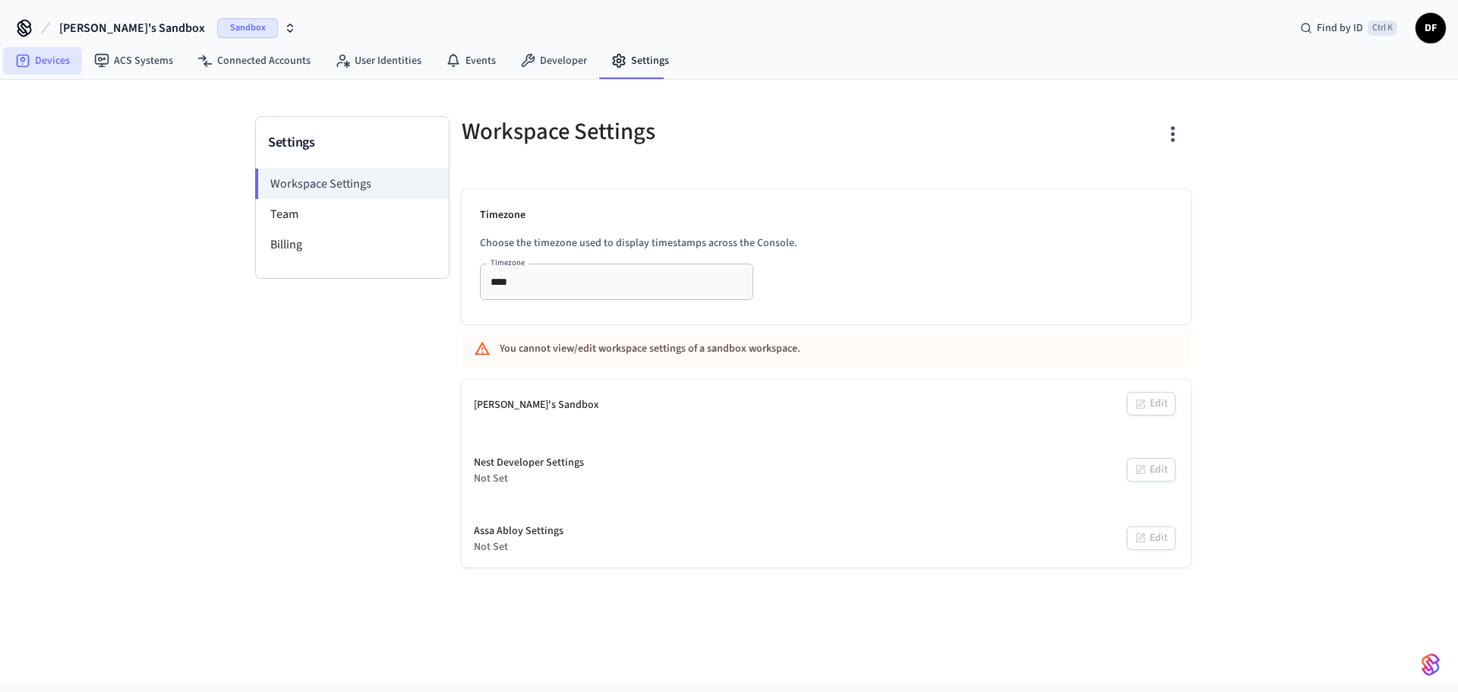
click at [55, 56] on link "Devices" at bounding box center [42, 60] width 79 height 27
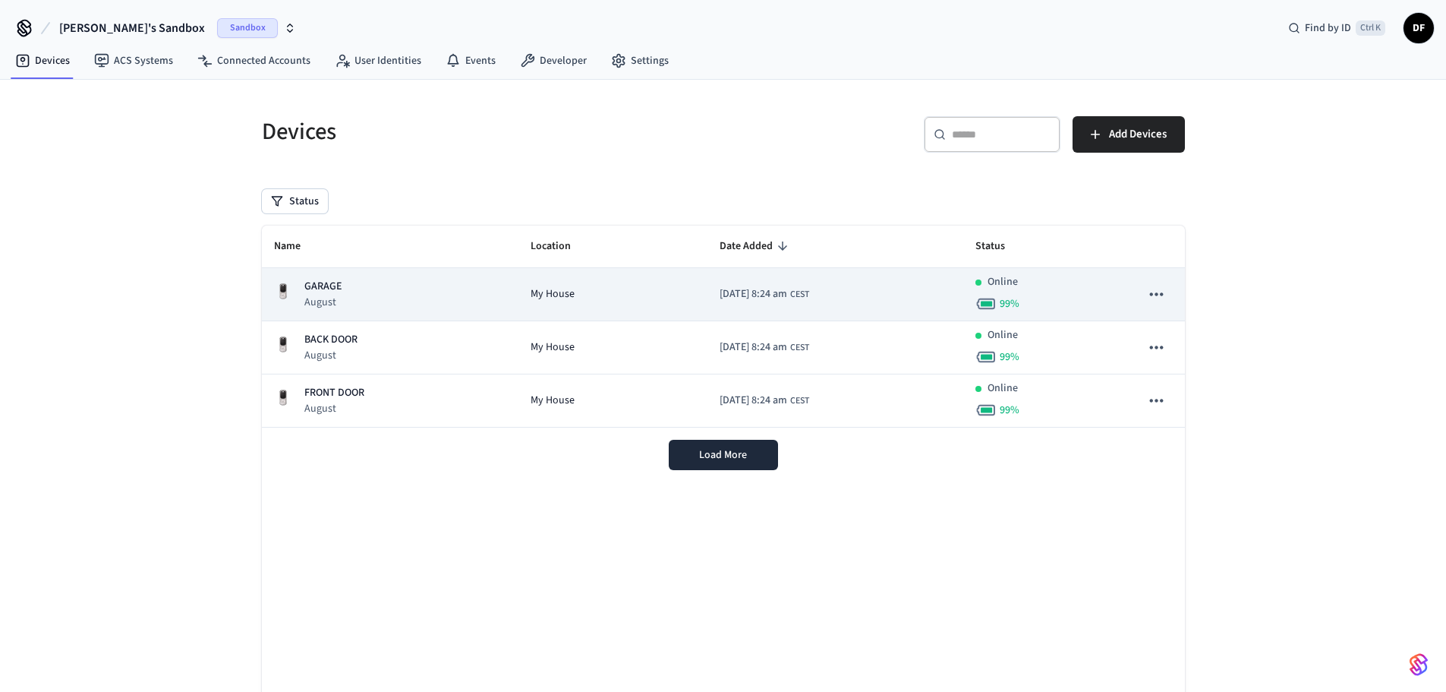
click at [332, 287] on p "GARAGE" at bounding box center [322, 287] width 37 height 16
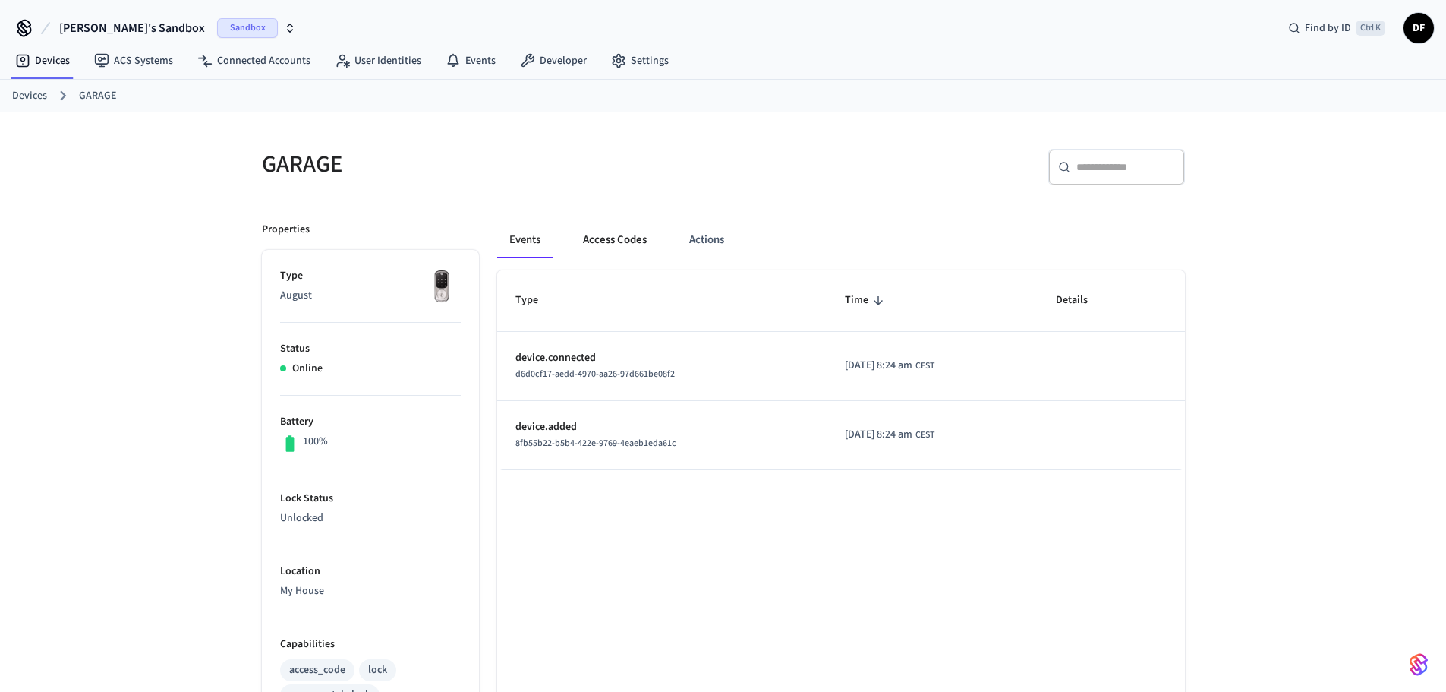
click at [619, 243] on button "Access Codes" at bounding box center [615, 240] width 88 height 36
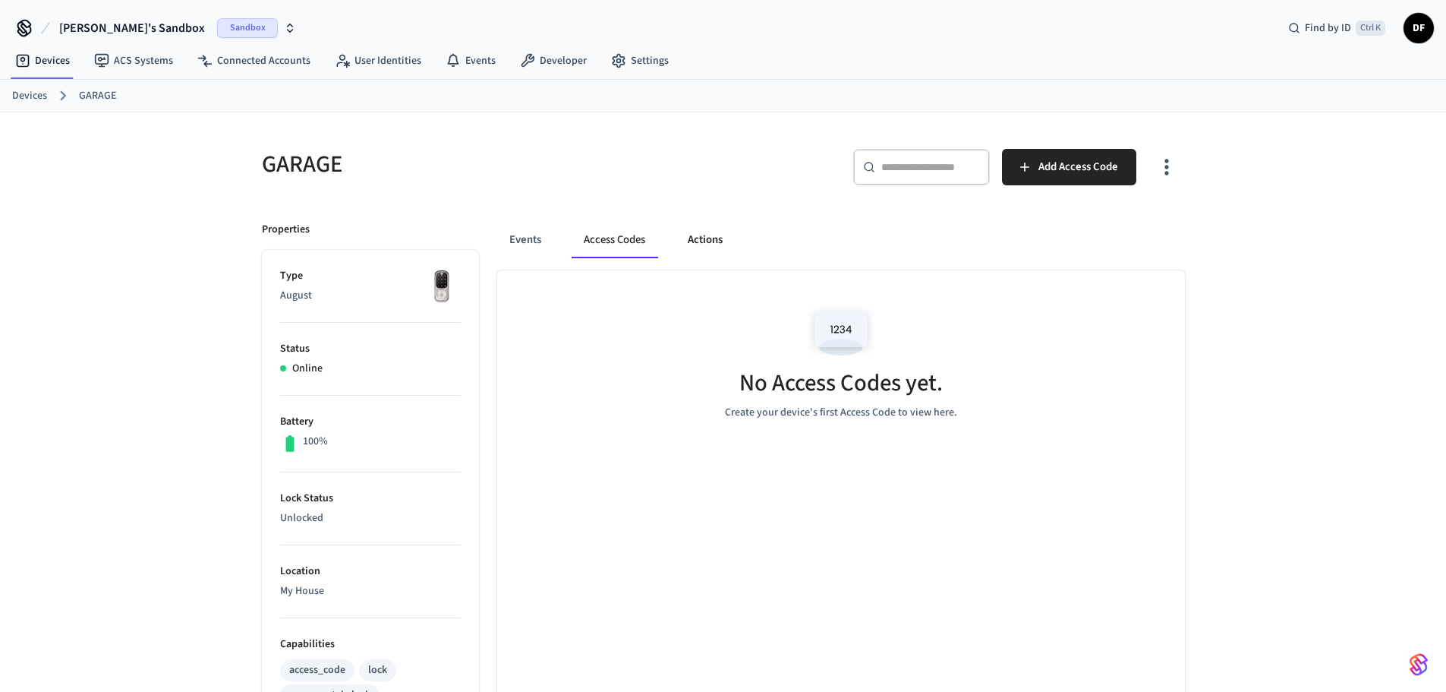
click at [680, 240] on button "Actions" at bounding box center [705, 240] width 59 height 36
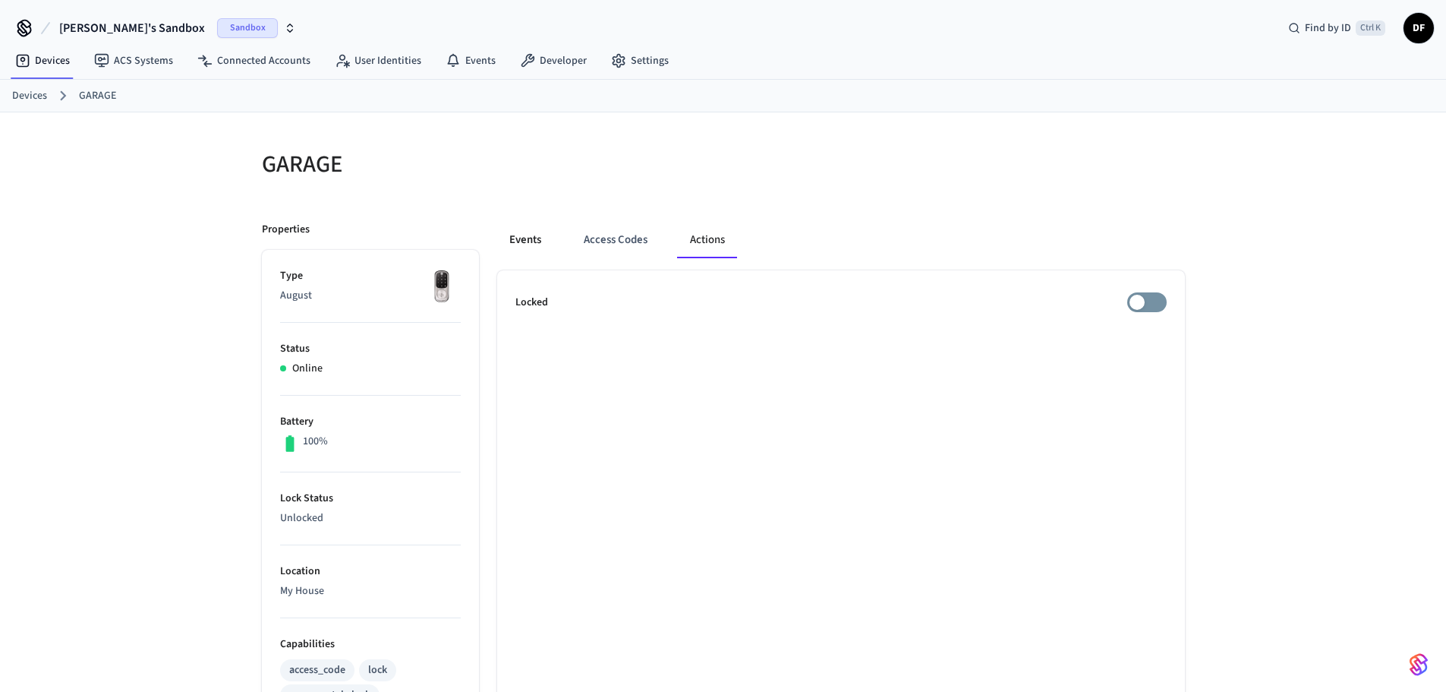
click at [520, 237] on button "Events" at bounding box center [525, 240] width 56 height 36
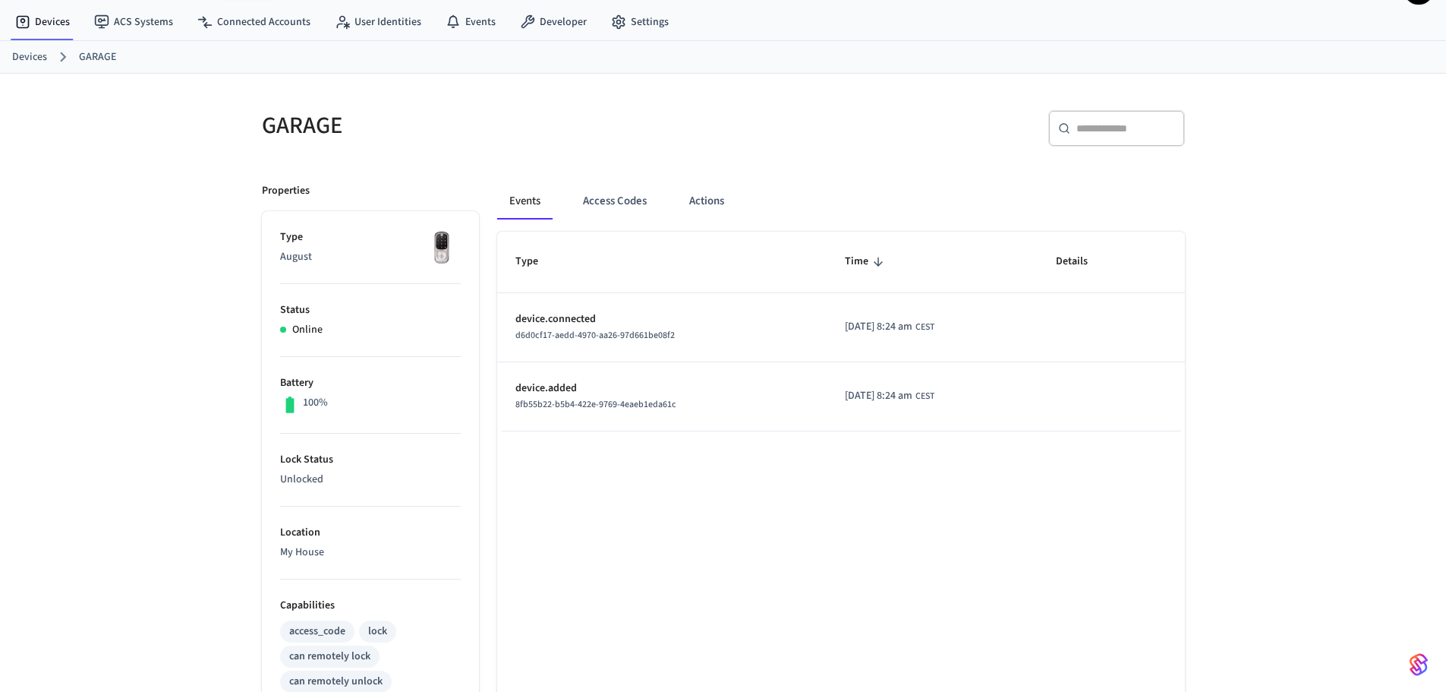
scroll to position [38, 0]
click at [621, 209] on button "Access Codes" at bounding box center [615, 202] width 88 height 36
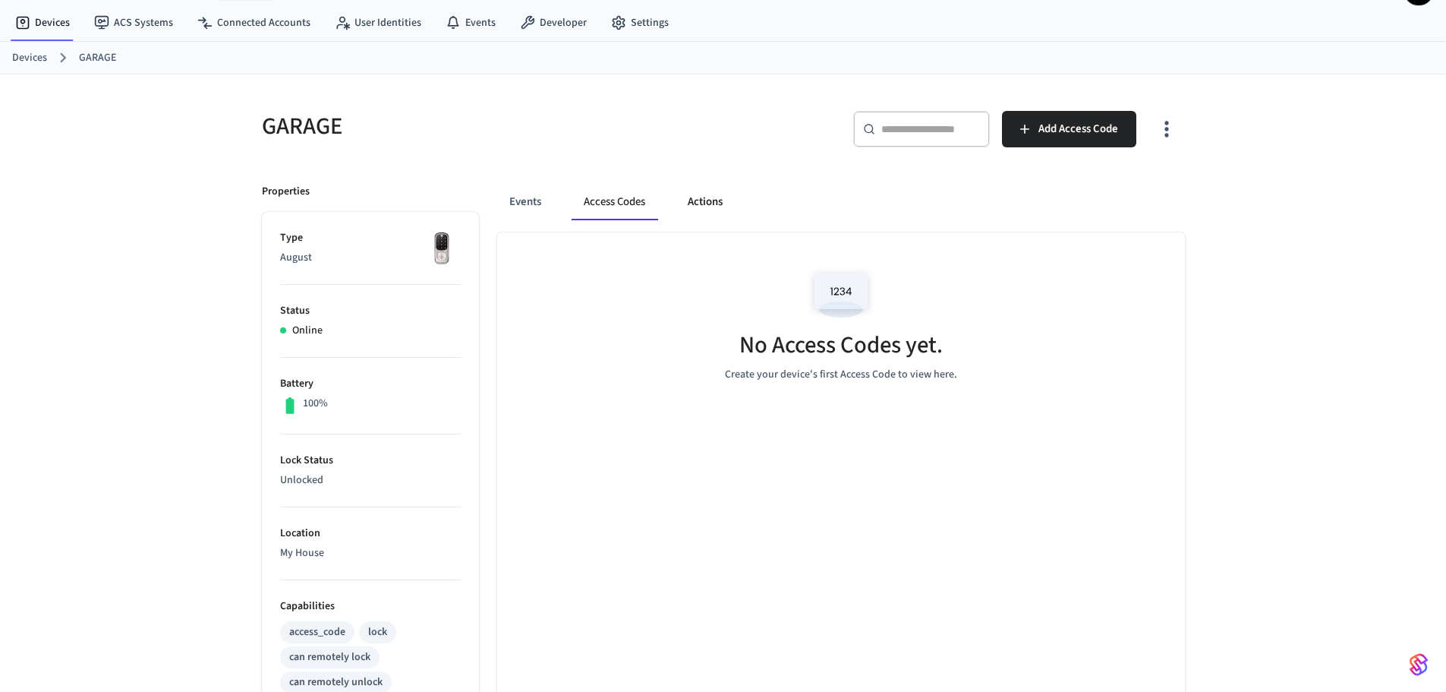
click at [694, 206] on button "Actions" at bounding box center [705, 202] width 59 height 36
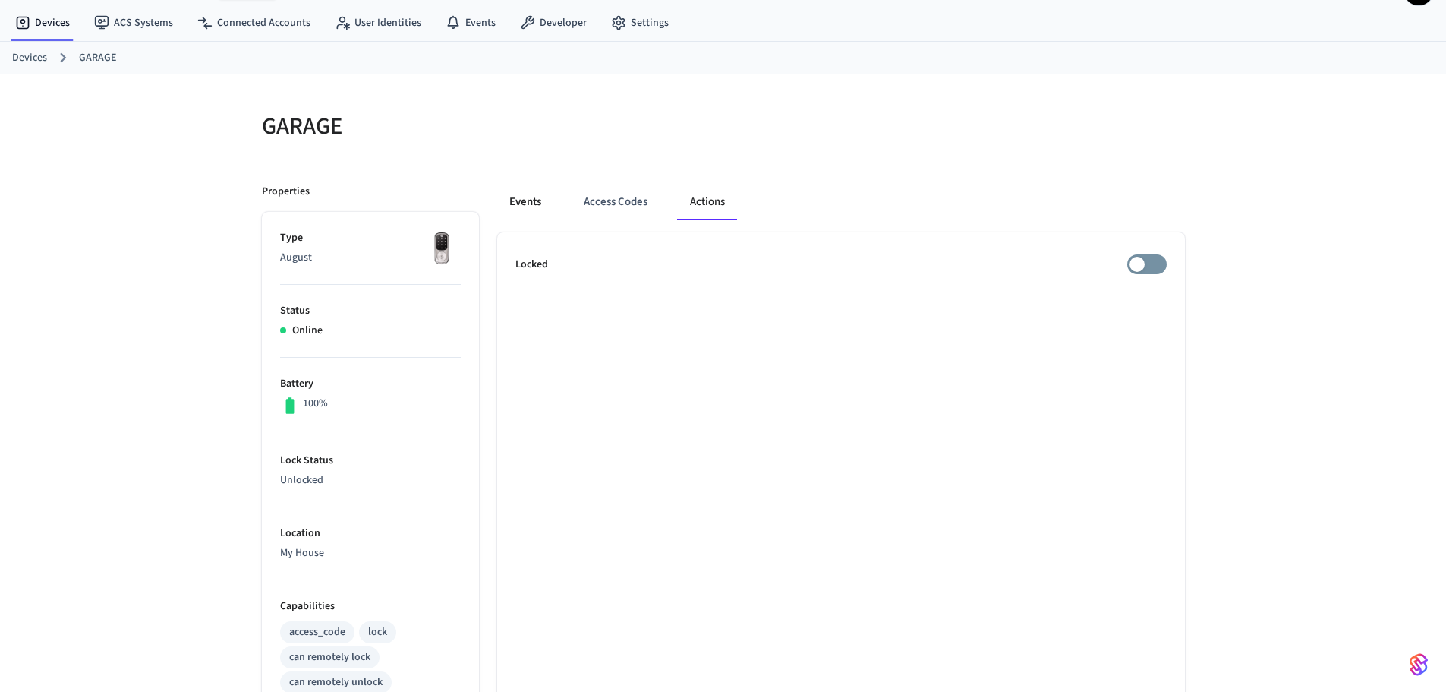
click at [515, 200] on button "Events" at bounding box center [525, 202] width 56 height 36
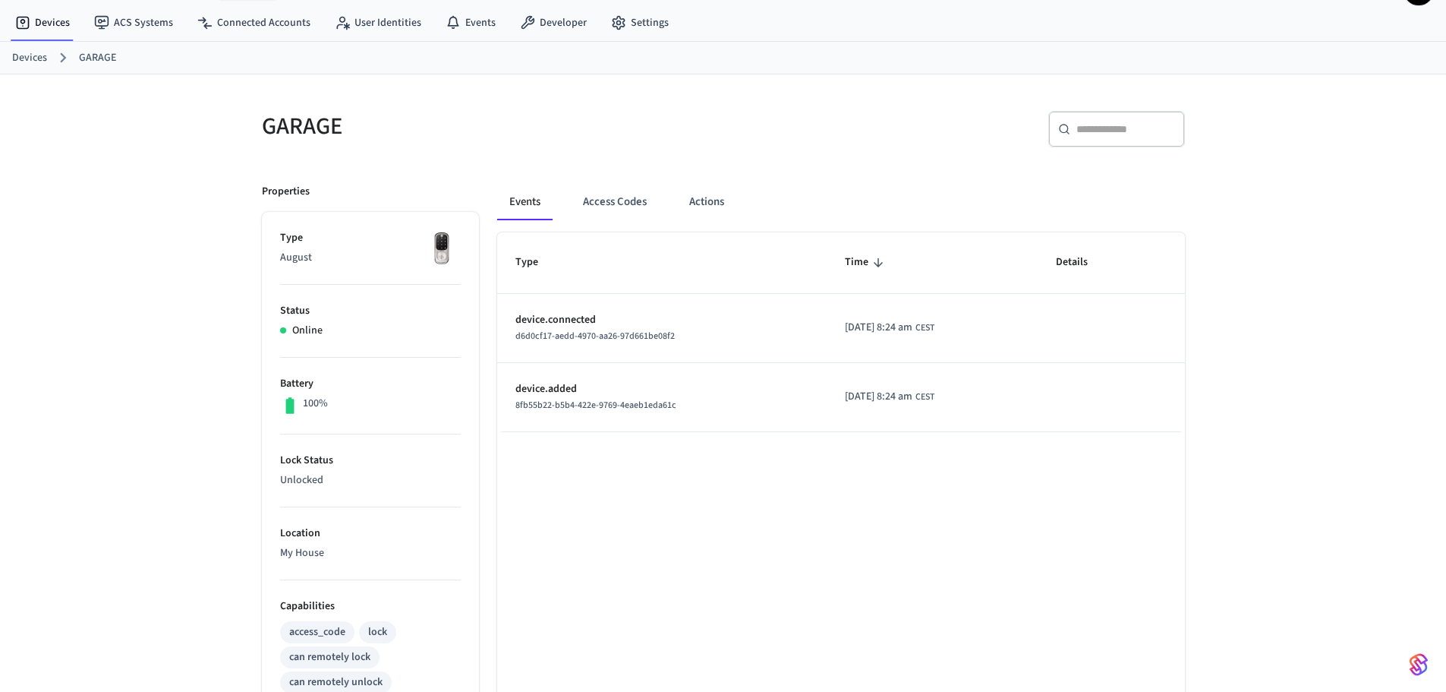
click at [301, 551] on p "My House" at bounding box center [370, 553] width 181 height 16
click at [309, 479] on p "Unlocked" at bounding box center [370, 480] width 181 height 16
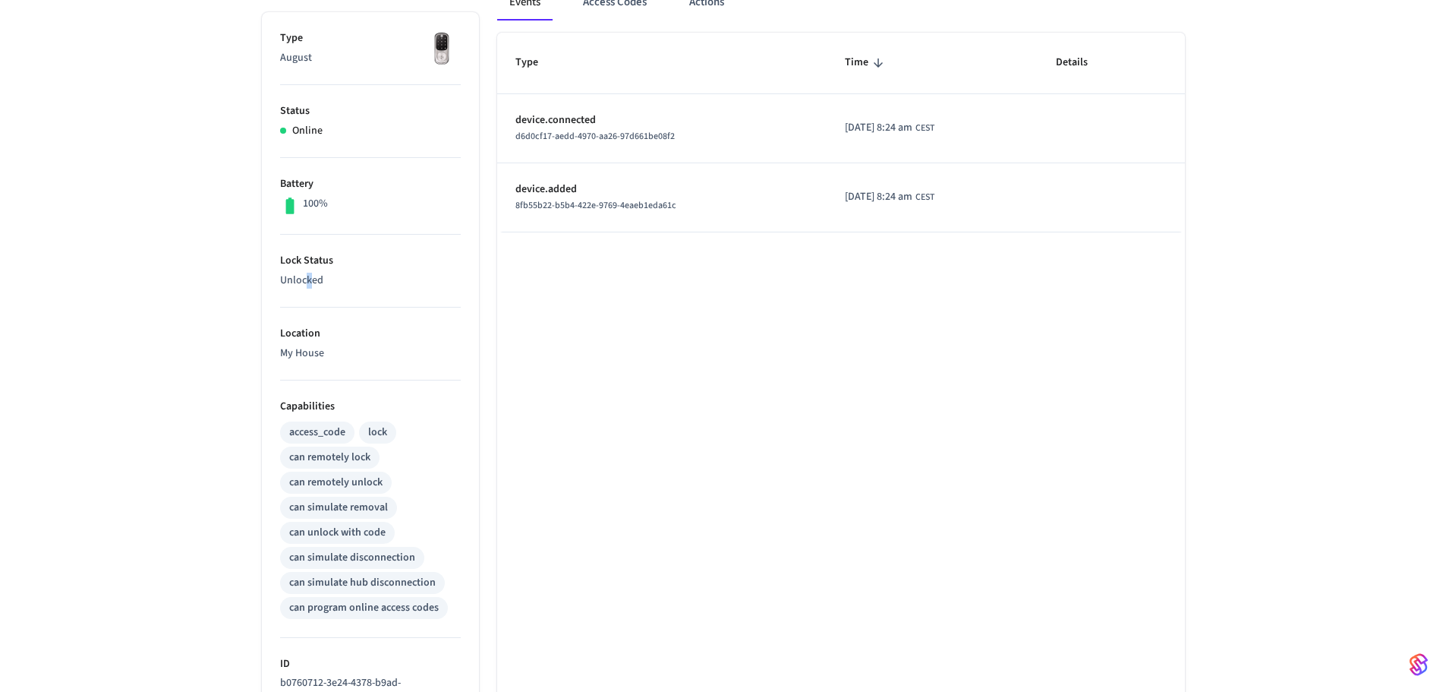
scroll to position [266, 0]
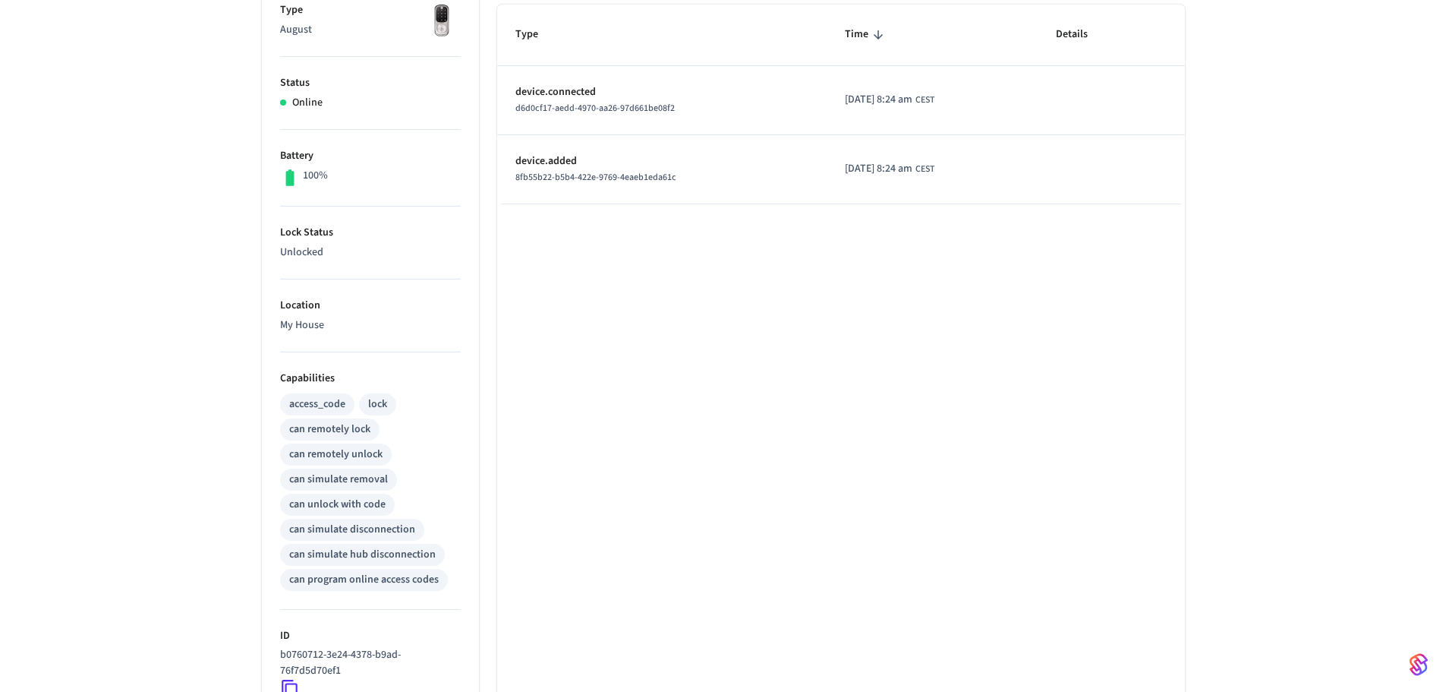
click at [317, 406] on div "access_code" at bounding box center [317, 404] width 56 height 16
click at [326, 431] on div "can remotely lock" at bounding box center [329, 429] width 81 height 16
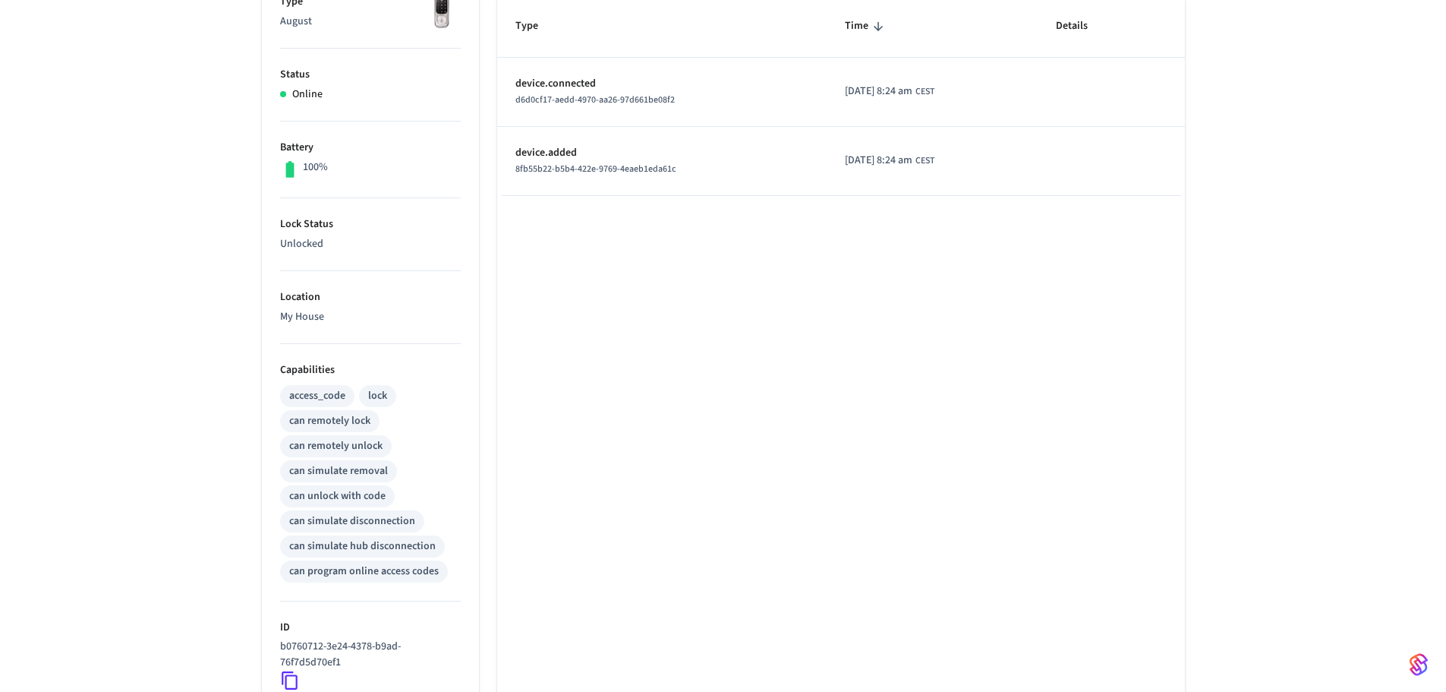
scroll to position [114, 0]
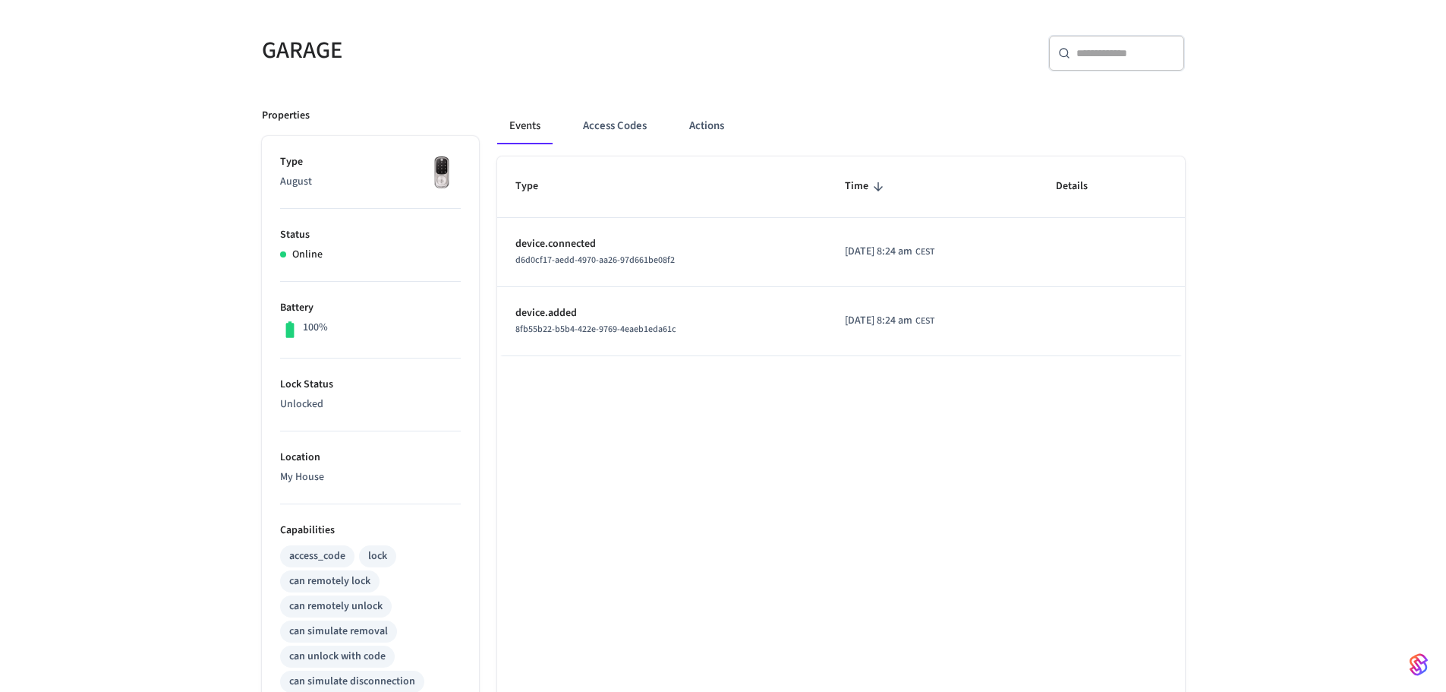
click at [424, 162] on img at bounding box center [442, 173] width 38 height 38
click at [638, 123] on button "Access Codes" at bounding box center [615, 126] width 88 height 36
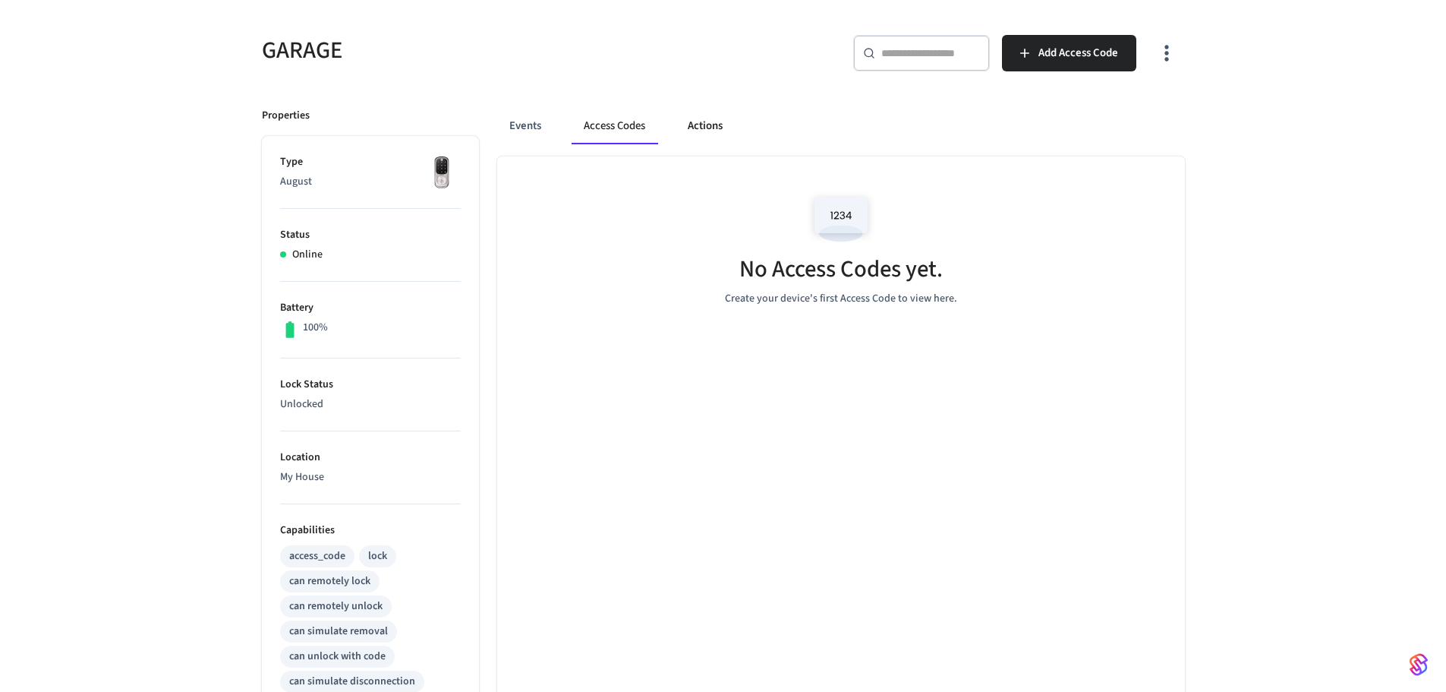
click at [701, 129] on button "Actions" at bounding box center [705, 126] width 59 height 36
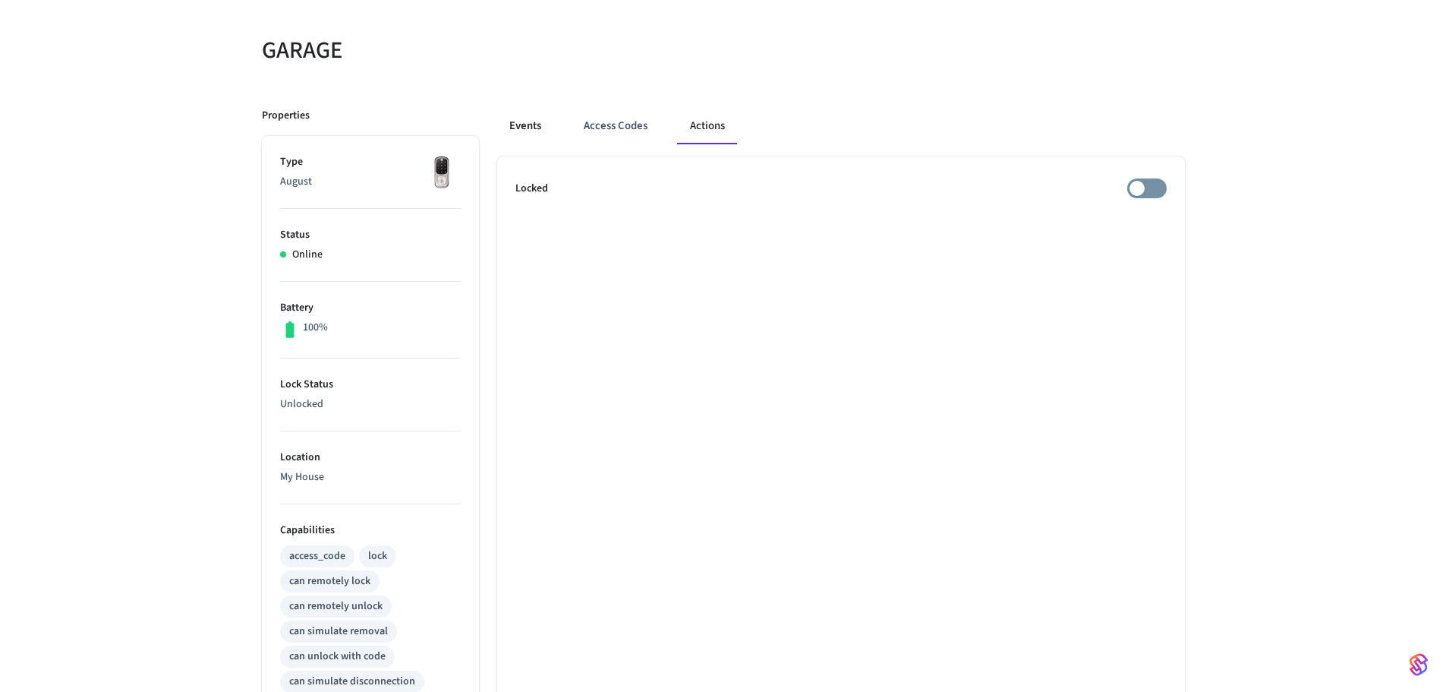
click at [544, 125] on button "Events" at bounding box center [525, 126] width 56 height 36
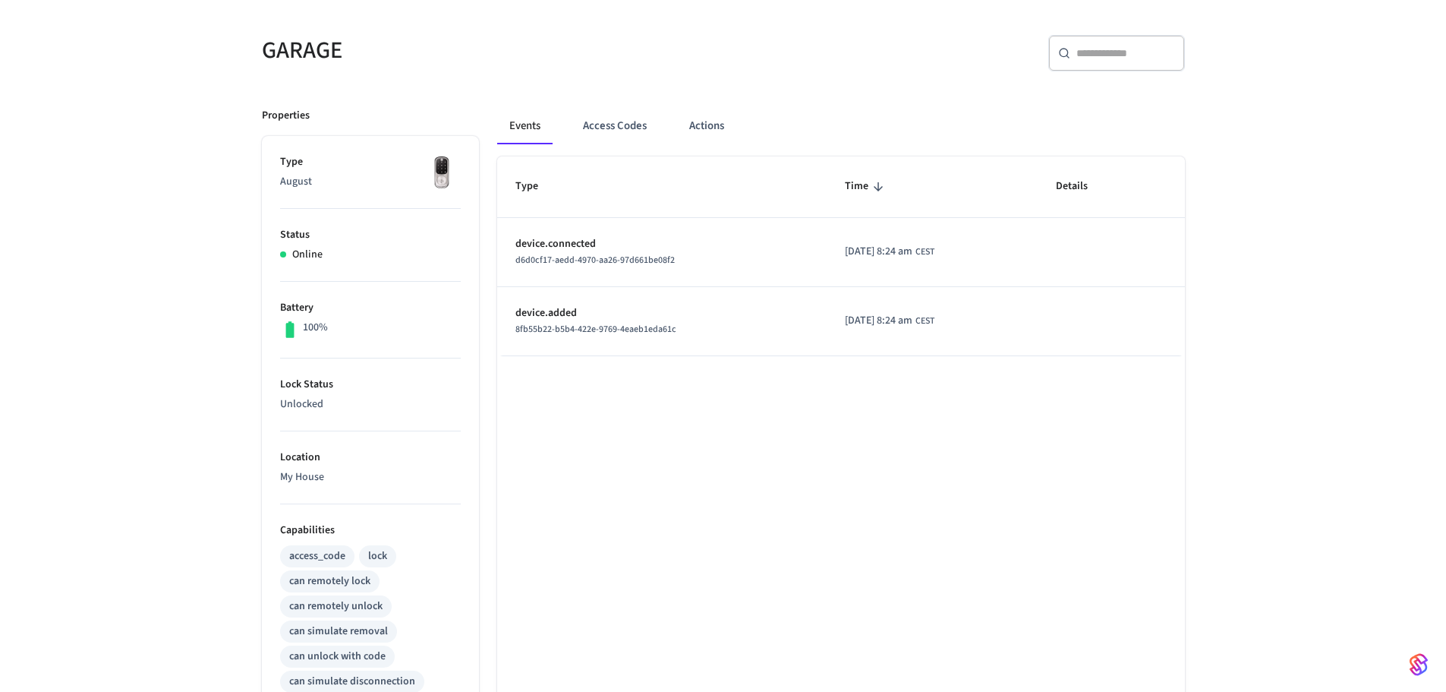
click at [562, 241] on p "device.connected" at bounding box center [662, 244] width 294 height 16
drag, startPoint x: 304, startPoint y: 271, endPoint x: 405, endPoint y: 211, distance: 117.4
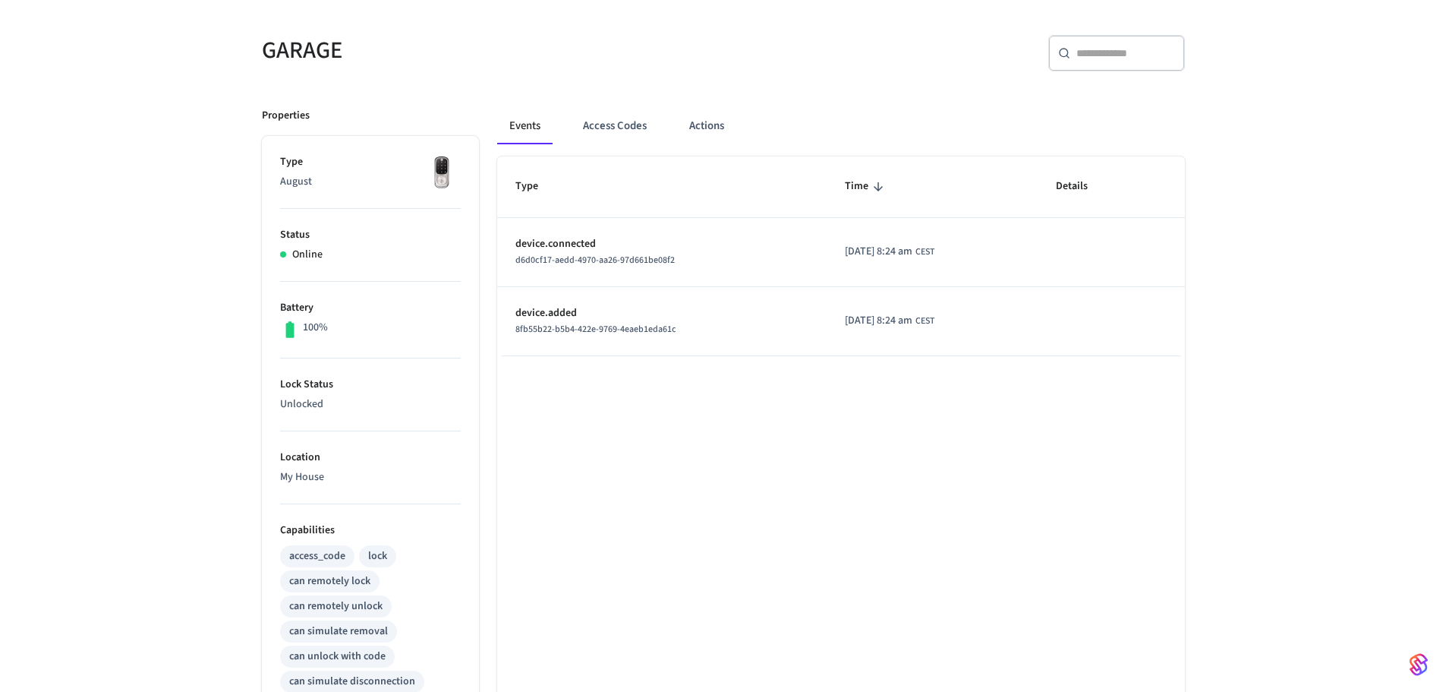
click at [307, 269] on li "Status Online" at bounding box center [370, 245] width 181 height 73
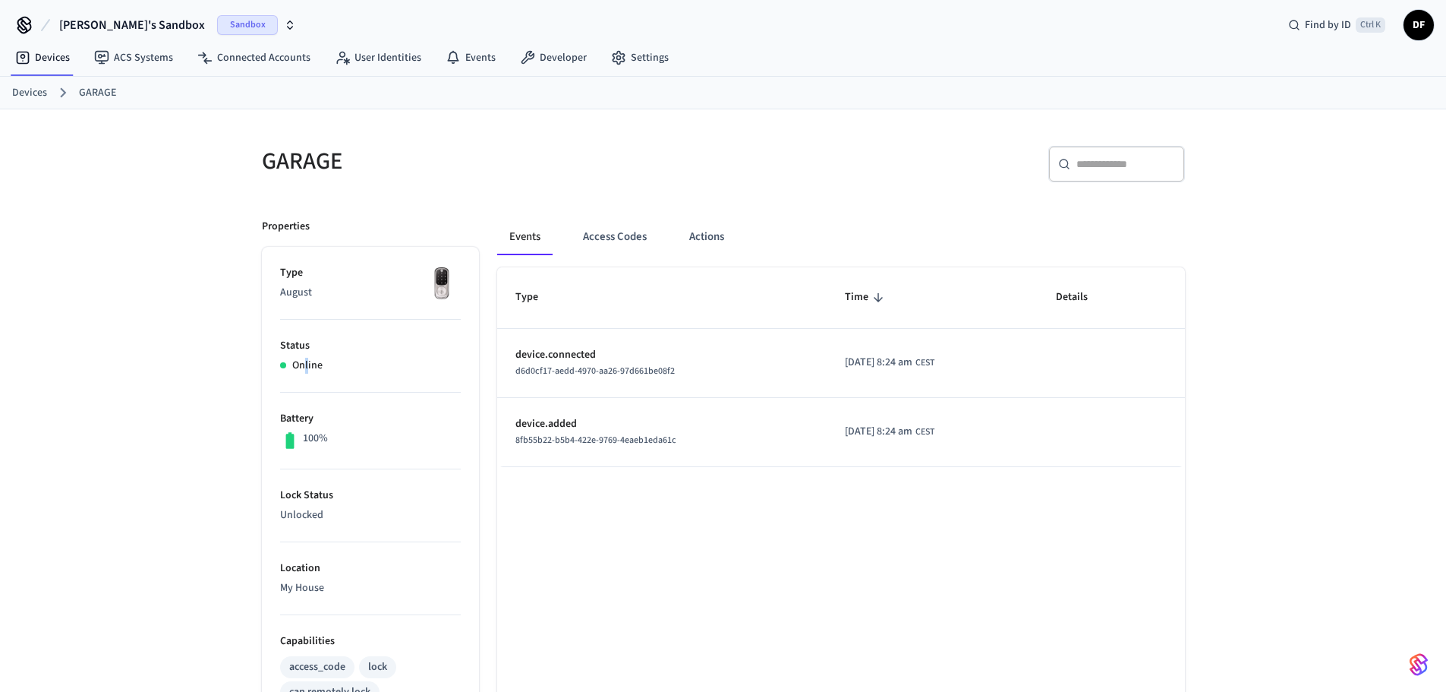
scroll to position [0, 0]
click at [147, 60] on link "ACS Systems" at bounding box center [133, 60] width 103 height 27
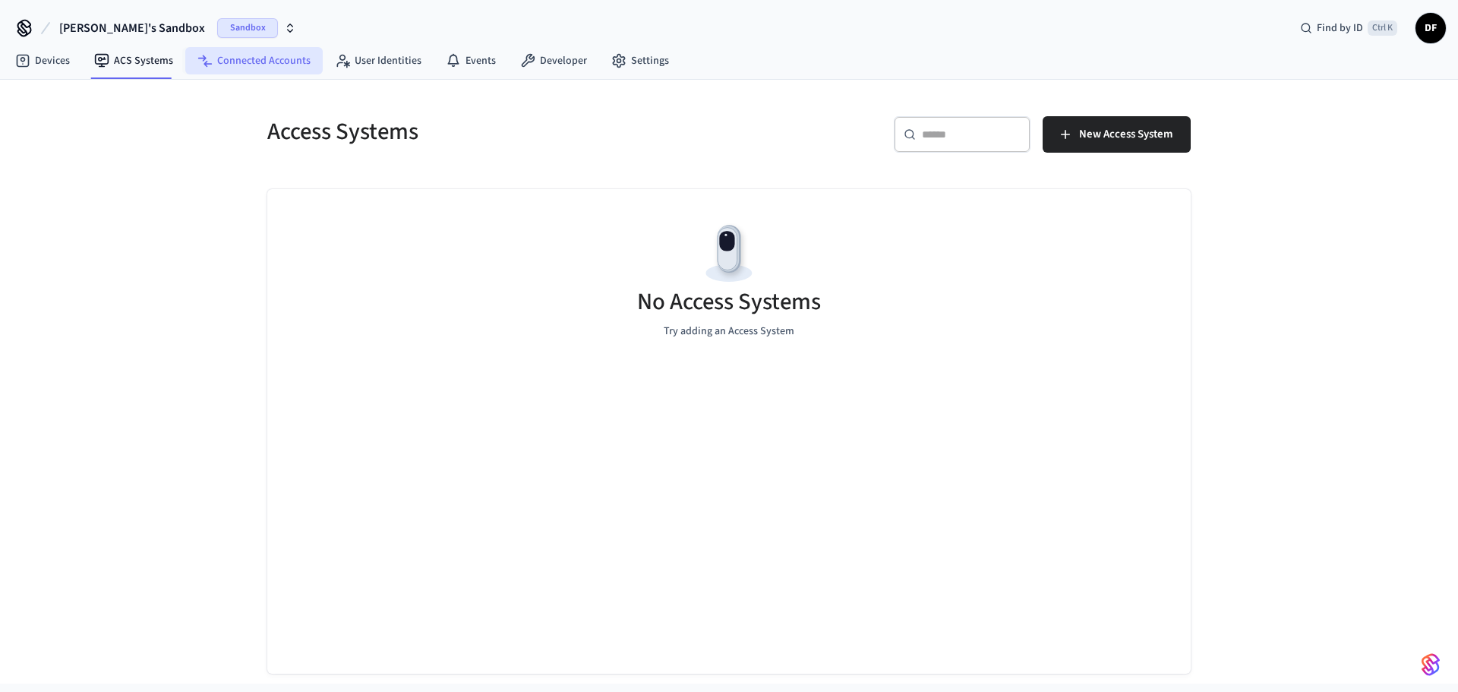
click at [233, 65] on link "Connected Accounts" at bounding box center [253, 60] width 137 height 27
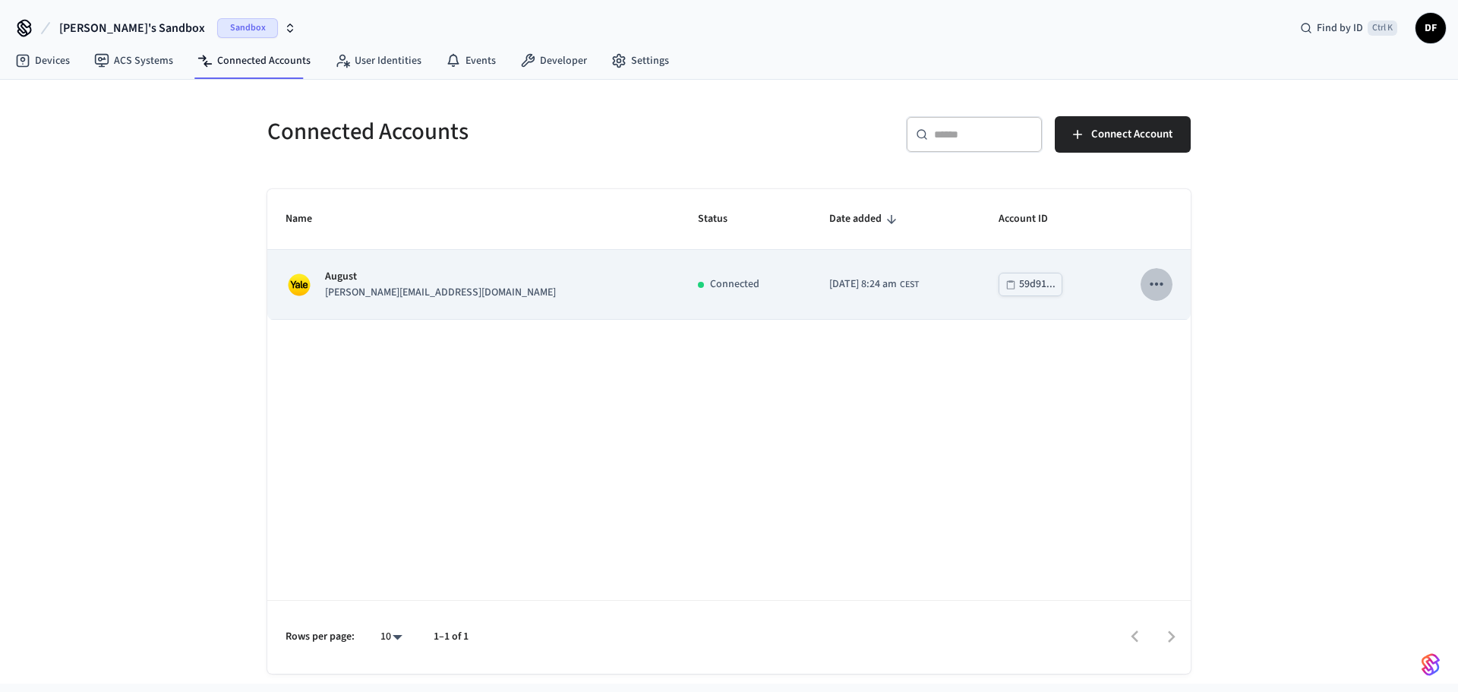
click at [1155, 293] on icon "sticky table" at bounding box center [1156, 284] width 20 height 20
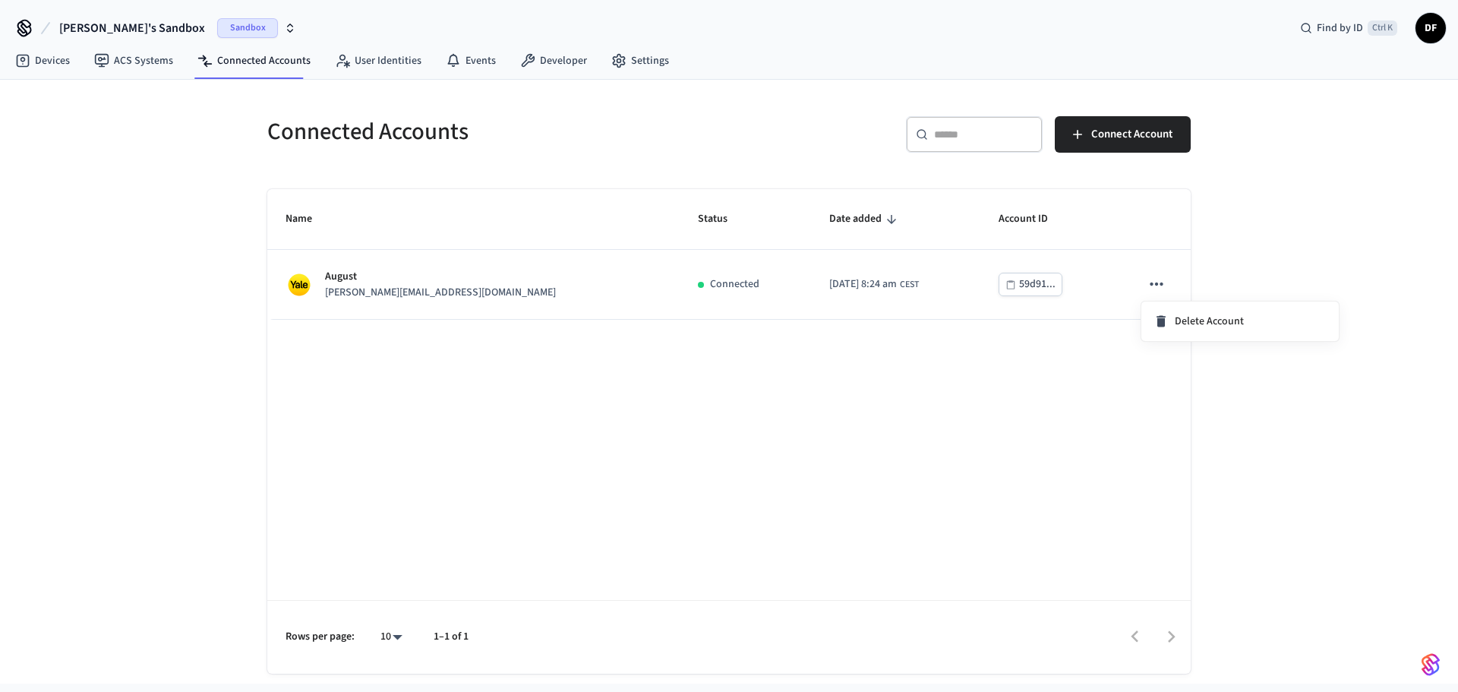
click at [362, 58] on div at bounding box center [729, 346] width 1458 height 692
click at [362, 58] on link "User Identities" at bounding box center [378, 60] width 111 height 27
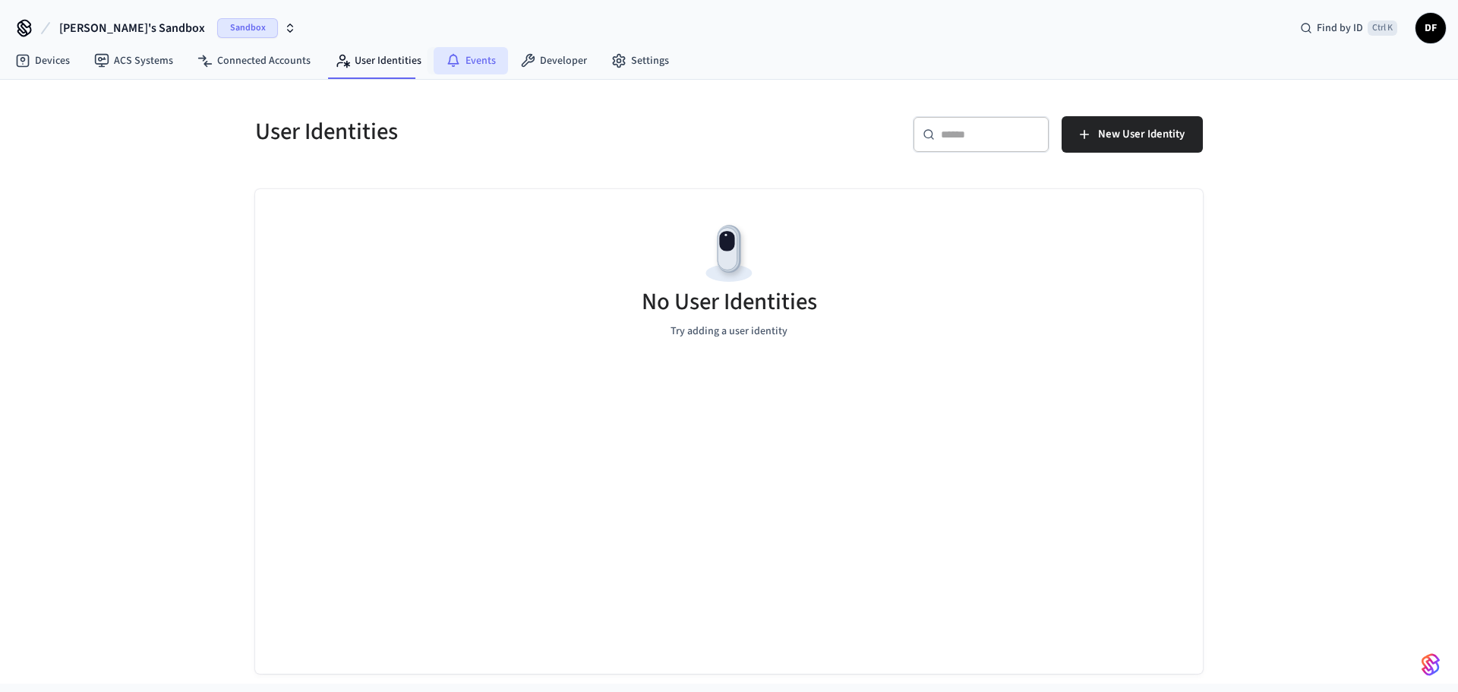
click at [474, 61] on link "Events" at bounding box center [470, 60] width 74 height 27
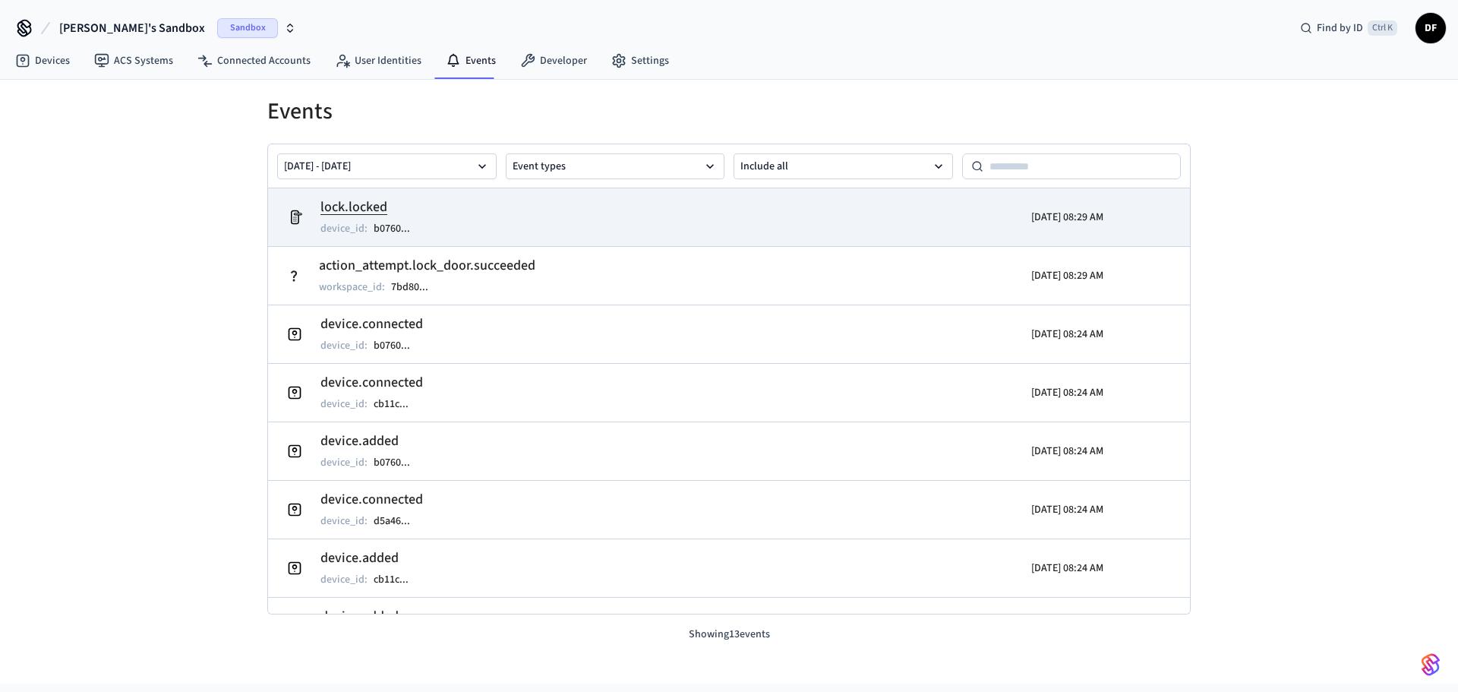
click at [347, 210] on h2 "lock.locked" at bounding box center [372, 207] width 105 height 21
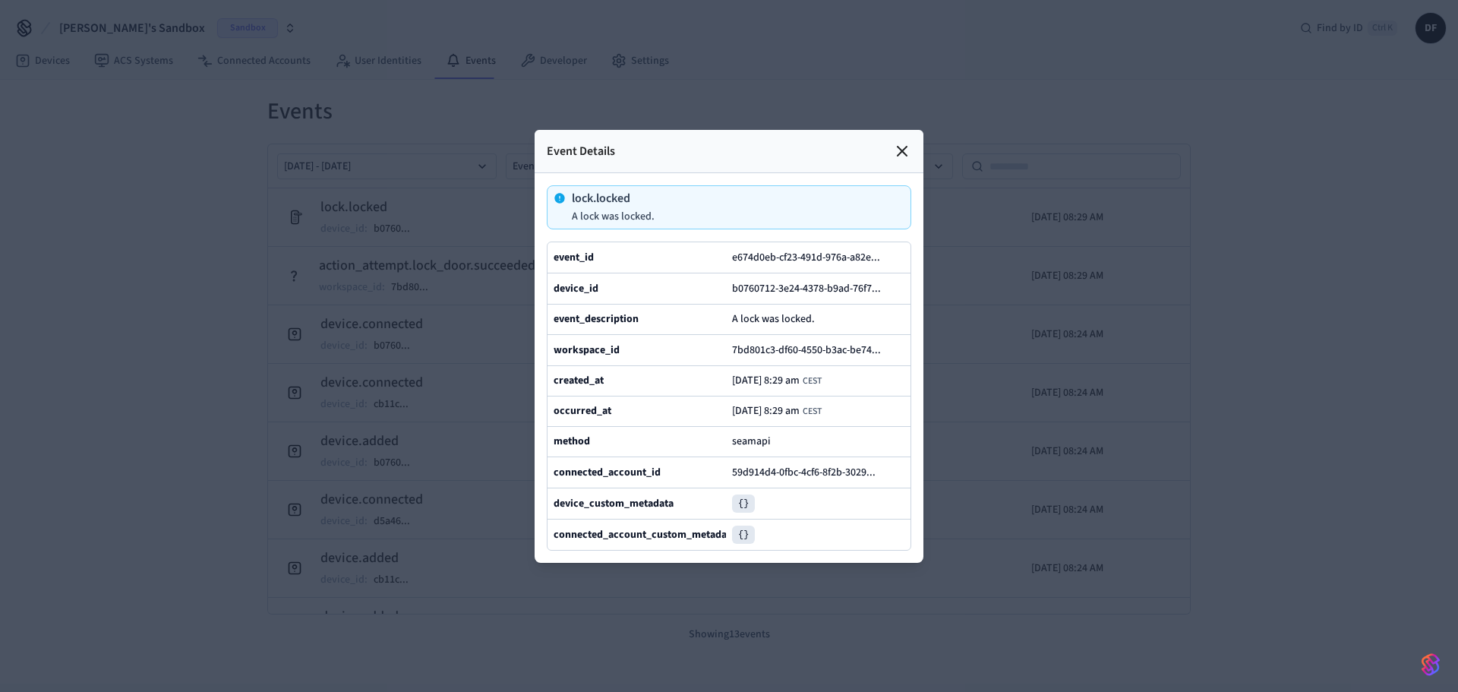
click at [894, 142] on icon at bounding box center [902, 151] width 18 height 18
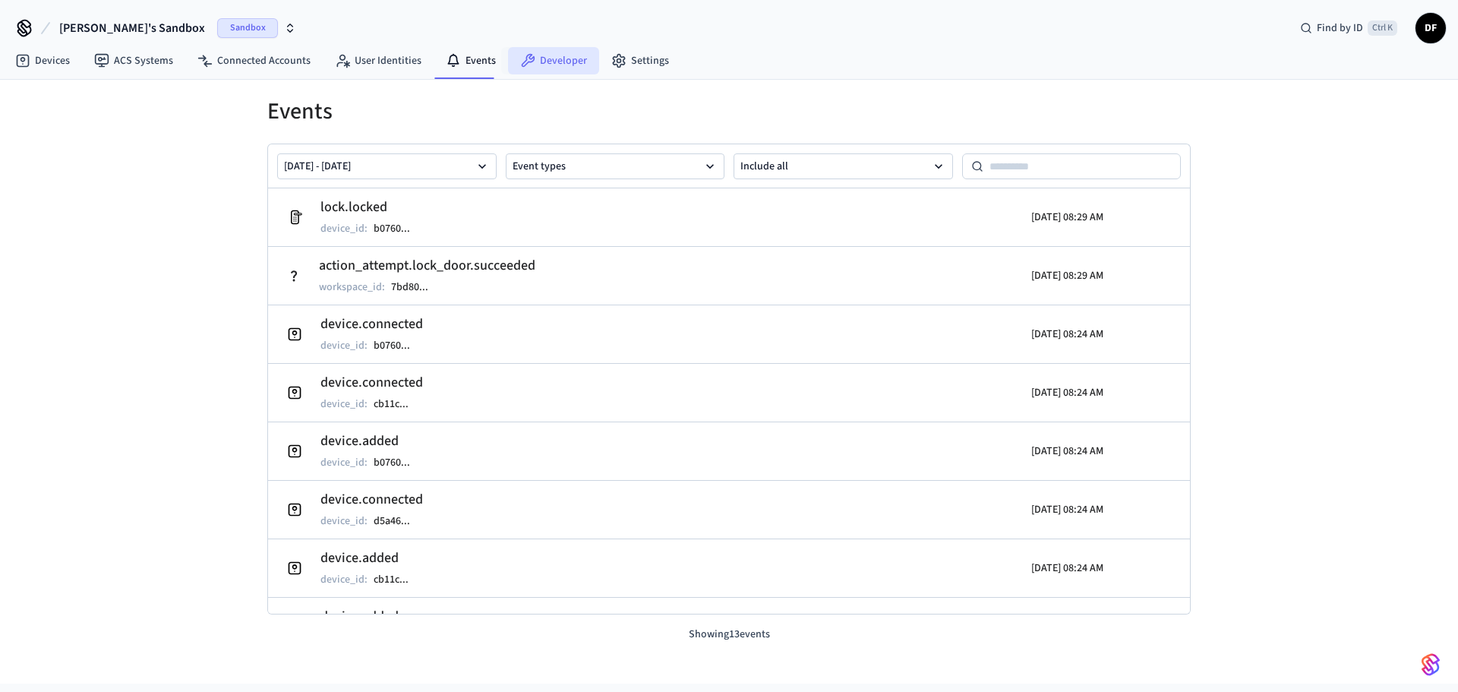
click at [578, 53] on link "Developer" at bounding box center [553, 60] width 91 height 27
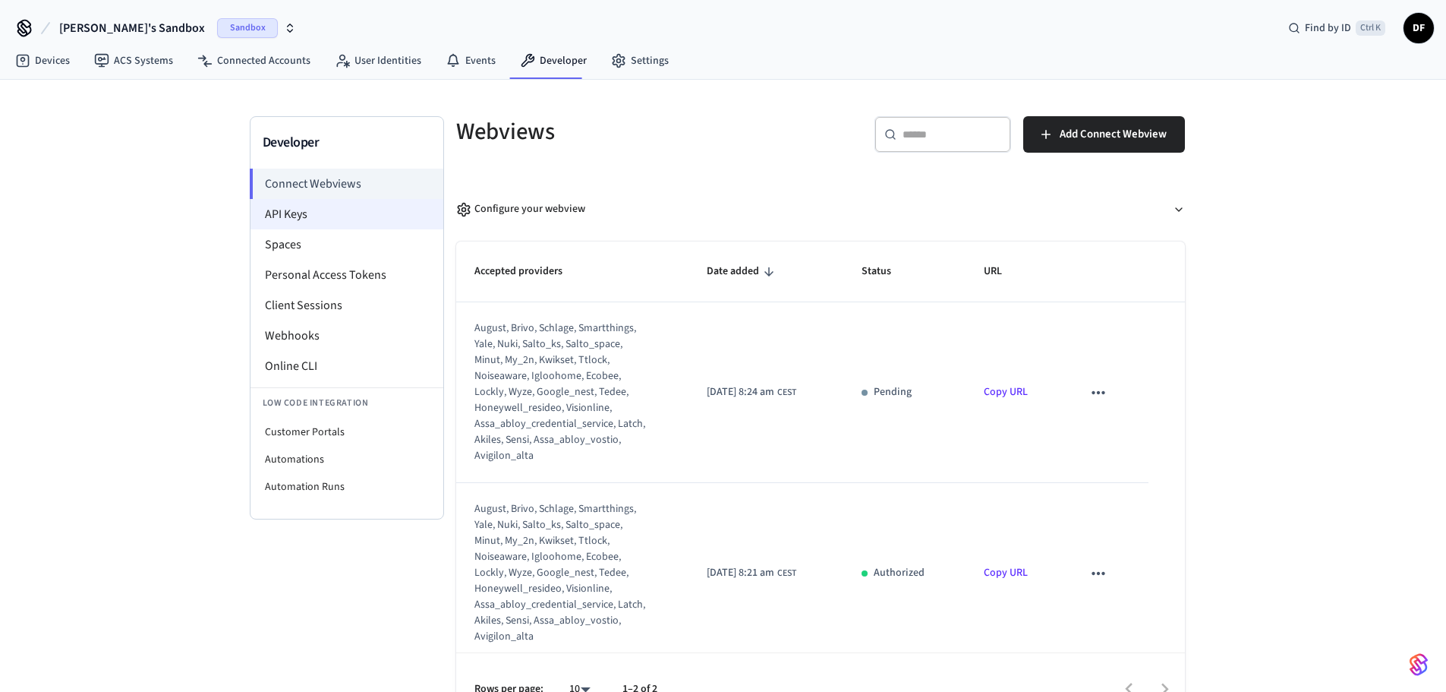
click at [292, 210] on li "API Keys" at bounding box center [347, 214] width 193 height 30
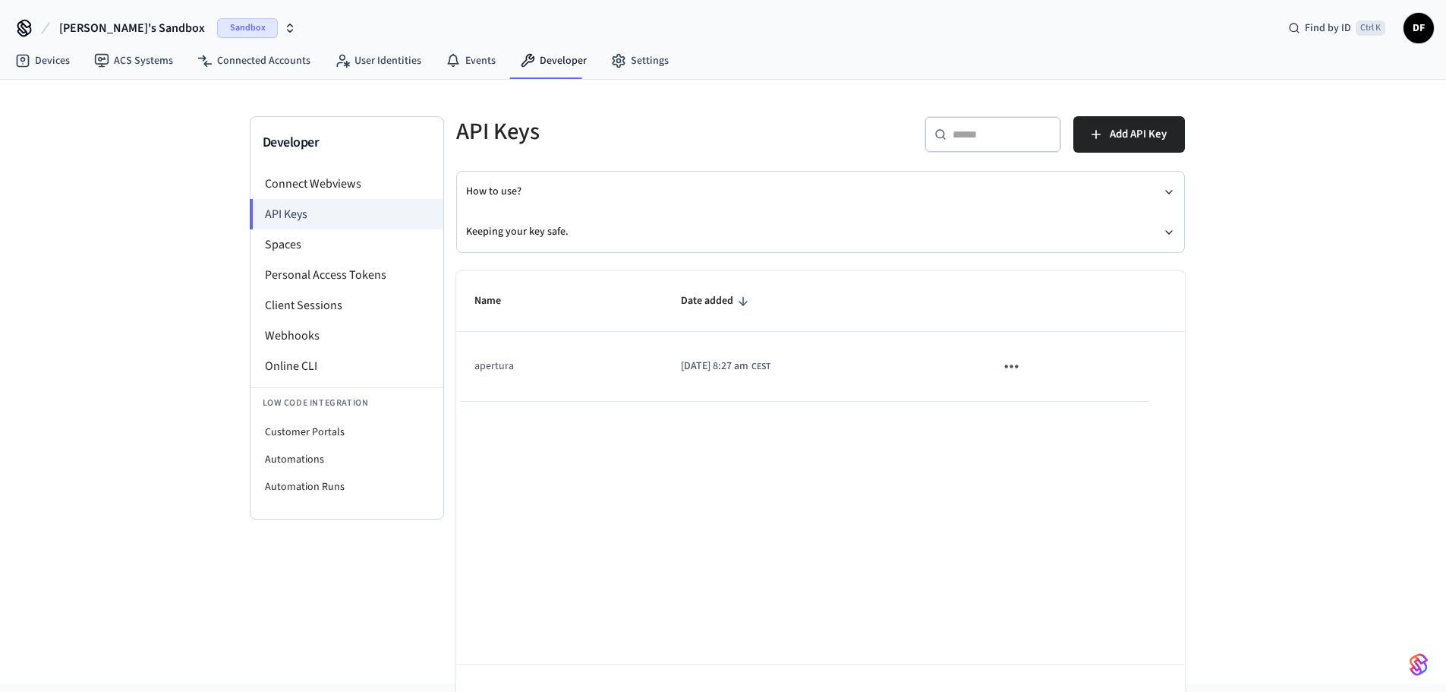
click at [503, 370] on td "apertura" at bounding box center [559, 366] width 206 height 69
click at [1027, 365] on button "sticky table" at bounding box center [1011, 366] width 32 height 32
click at [1067, 421] on ul "Edit Delete" at bounding box center [1062, 443] width 72 height 97
click at [660, 354] on div at bounding box center [729, 346] width 1458 height 692
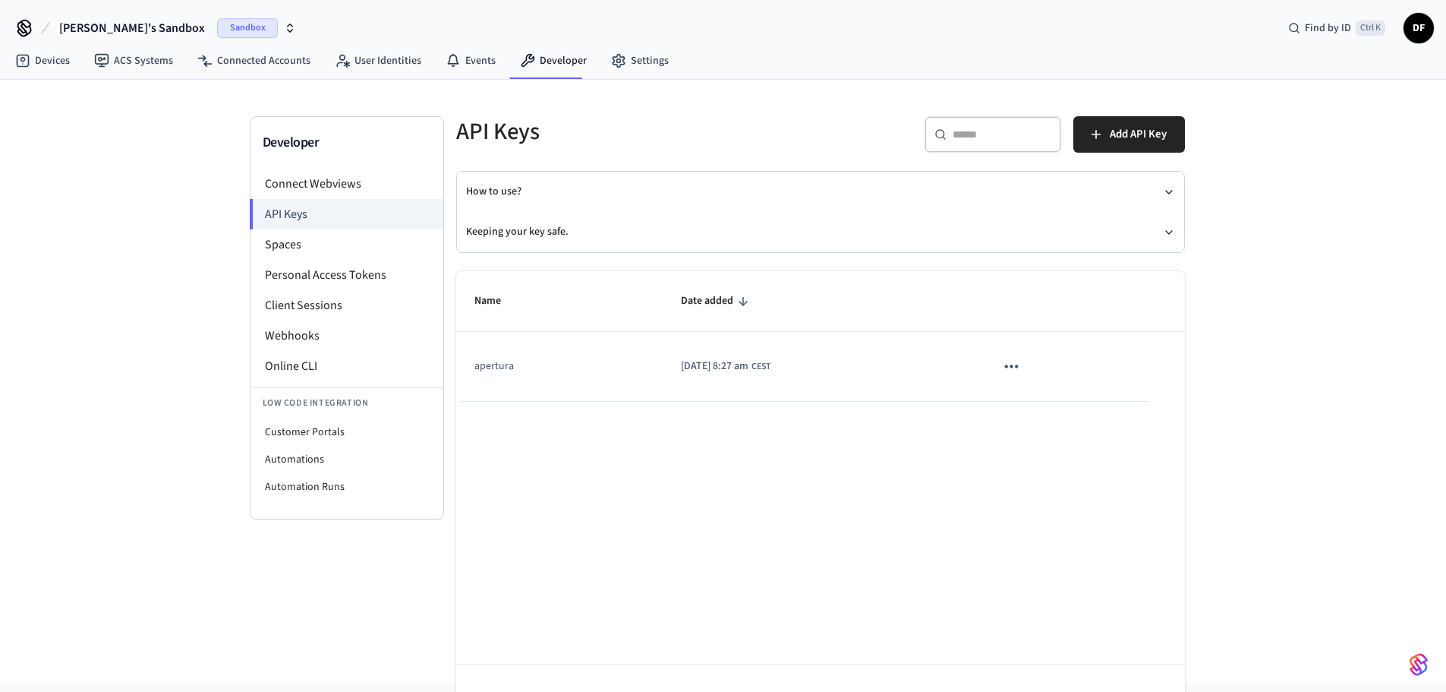
click at [660, 354] on div at bounding box center [723, 346] width 1446 height 692
click at [556, 361] on td "apertura" at bounding box center [559, 366] width 206 height 69
click at [1021, 373] on icon "sticky table" at bounding box center [1011, 366] width 20 height 20
click at [1060, 467] on li "Delete" at bounding box center [1062, 467] width 72 height 48
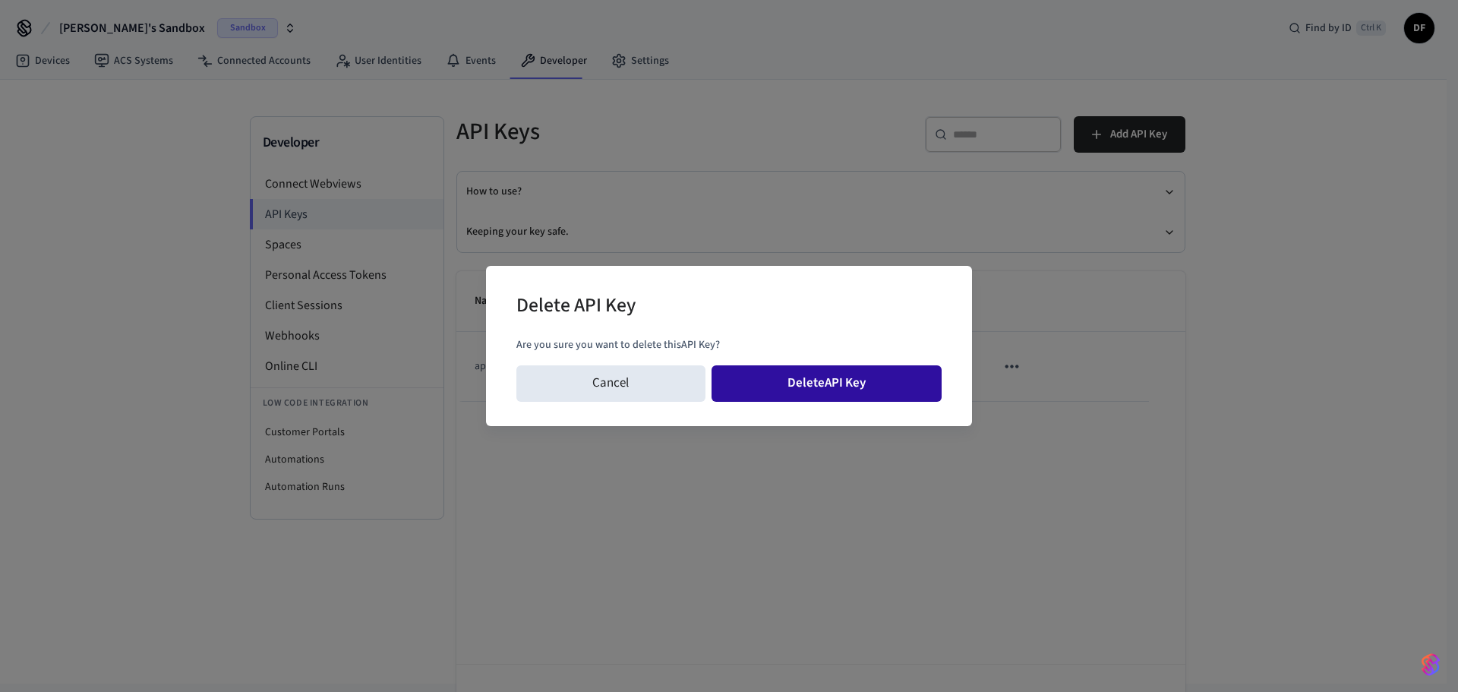
click at [843, 380] on button "Delete API Key" at bounding box center [826, 383] width 231 height 36
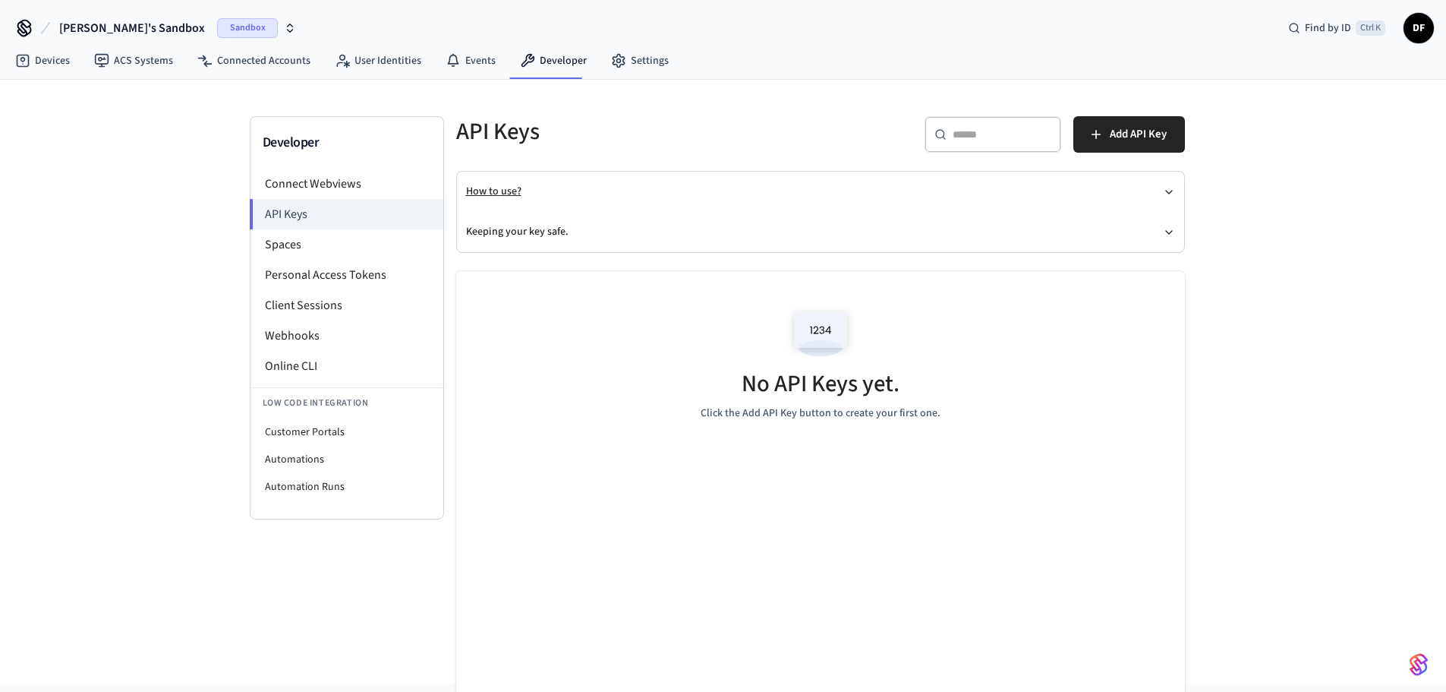
click at [500, 190] on button "How to use?" at bounding box center [820, 192] width 709 height 40
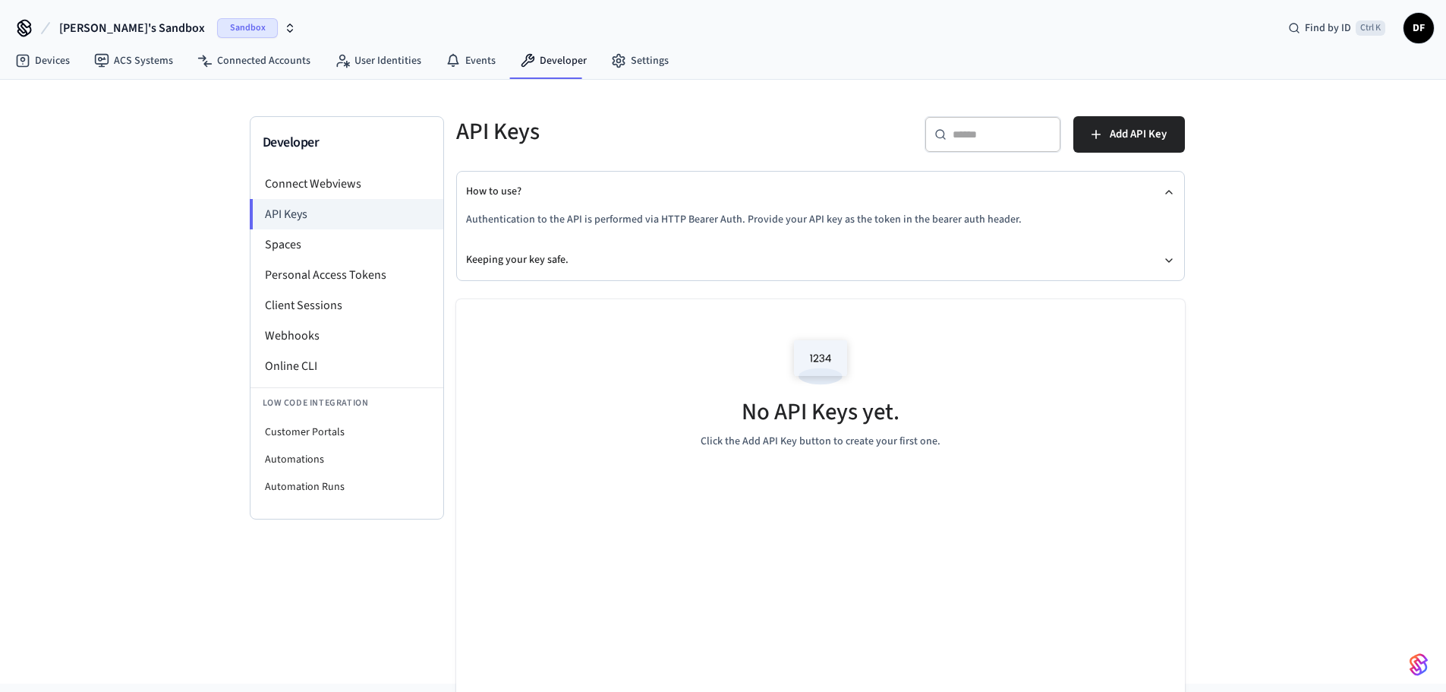
click at [956, 222] on p "Authentication to the API is performed via HTTP Bearer Auth. Provide your API k…" at bounding box center [820, 220] width 709 height 16
click at [504, 260] on button "Keeping your key safe." at bounding box center [820, 260] width 709 height 40
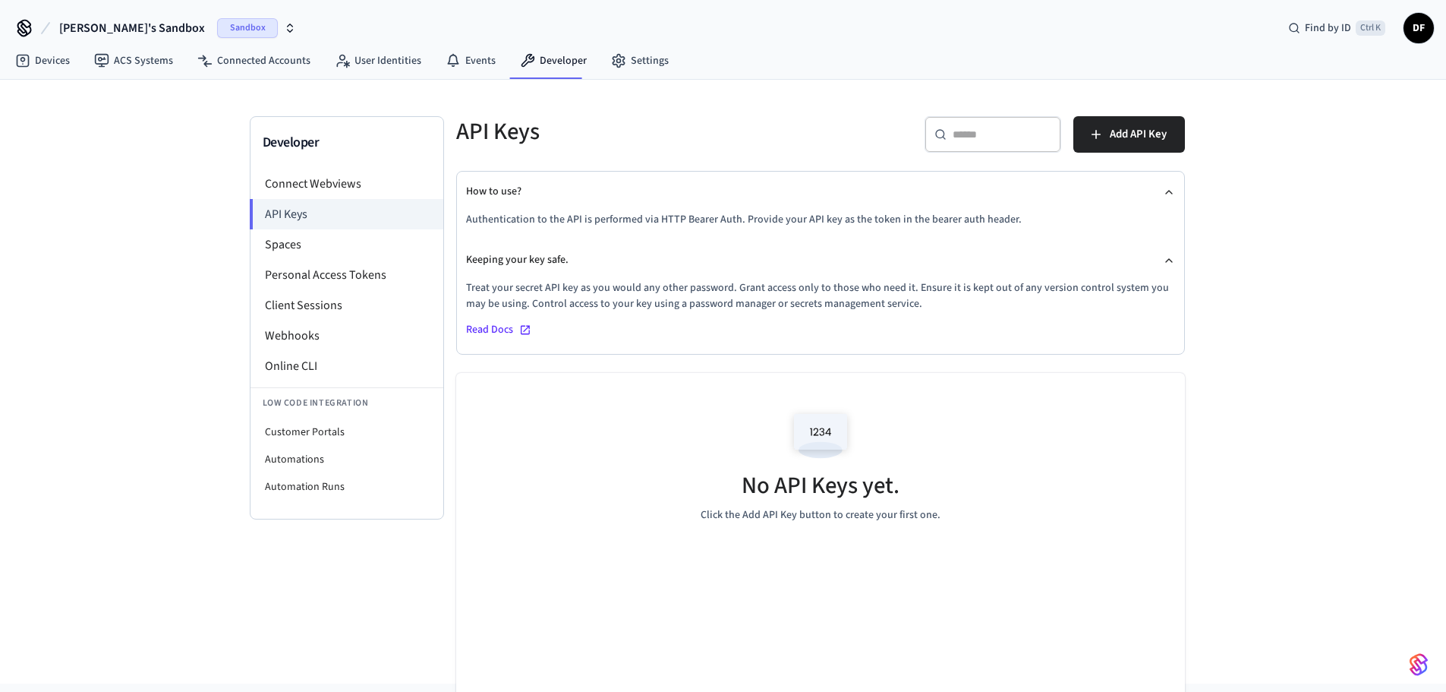
click at [493, 329] on span "Read Docs" at bounding box center [489, 330] width 47 height 16
